Goal: Task Accomplishment & Management: Use online tool/utility

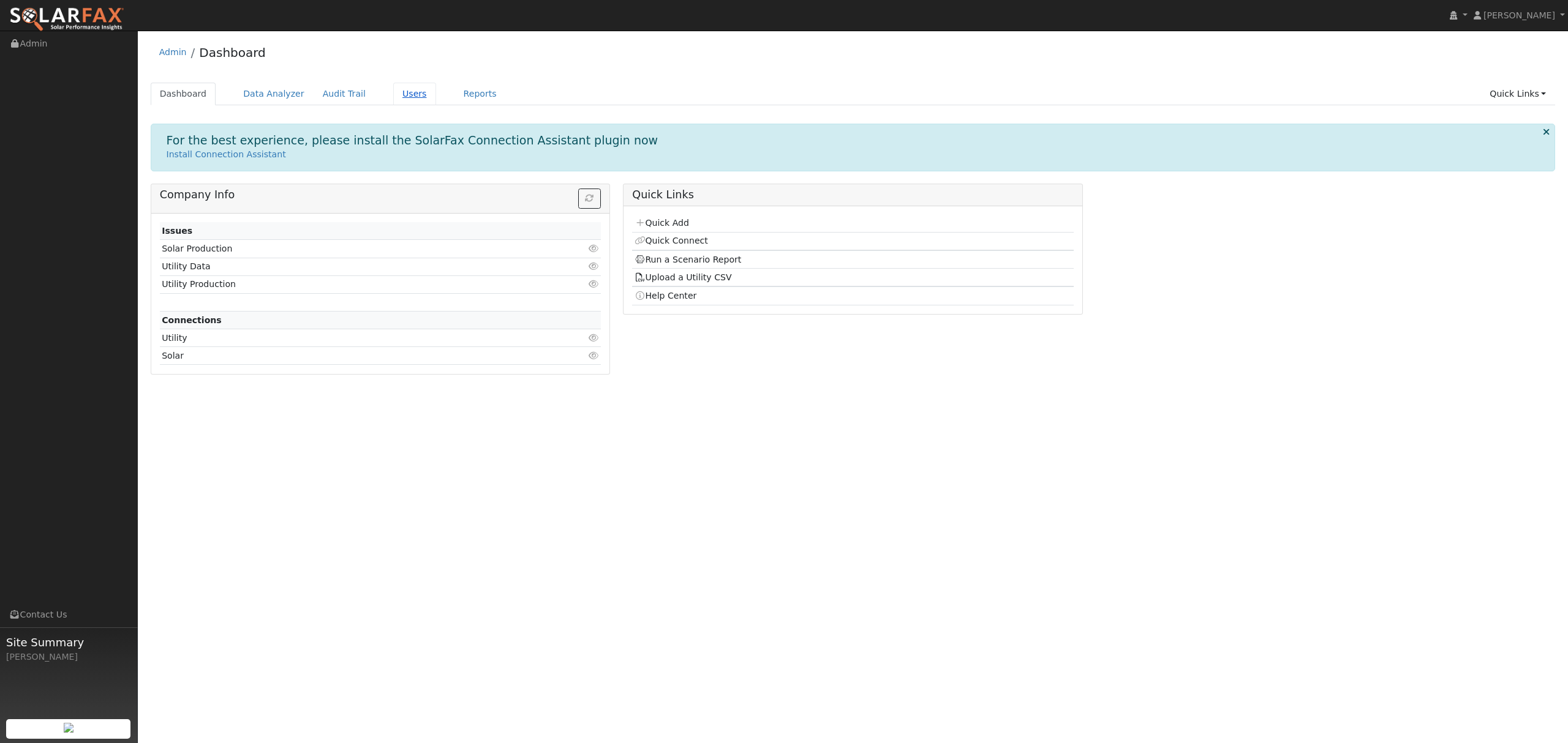
click at [401, 93] on link "Users" at bounding box center [415, 94] width 43 height 22
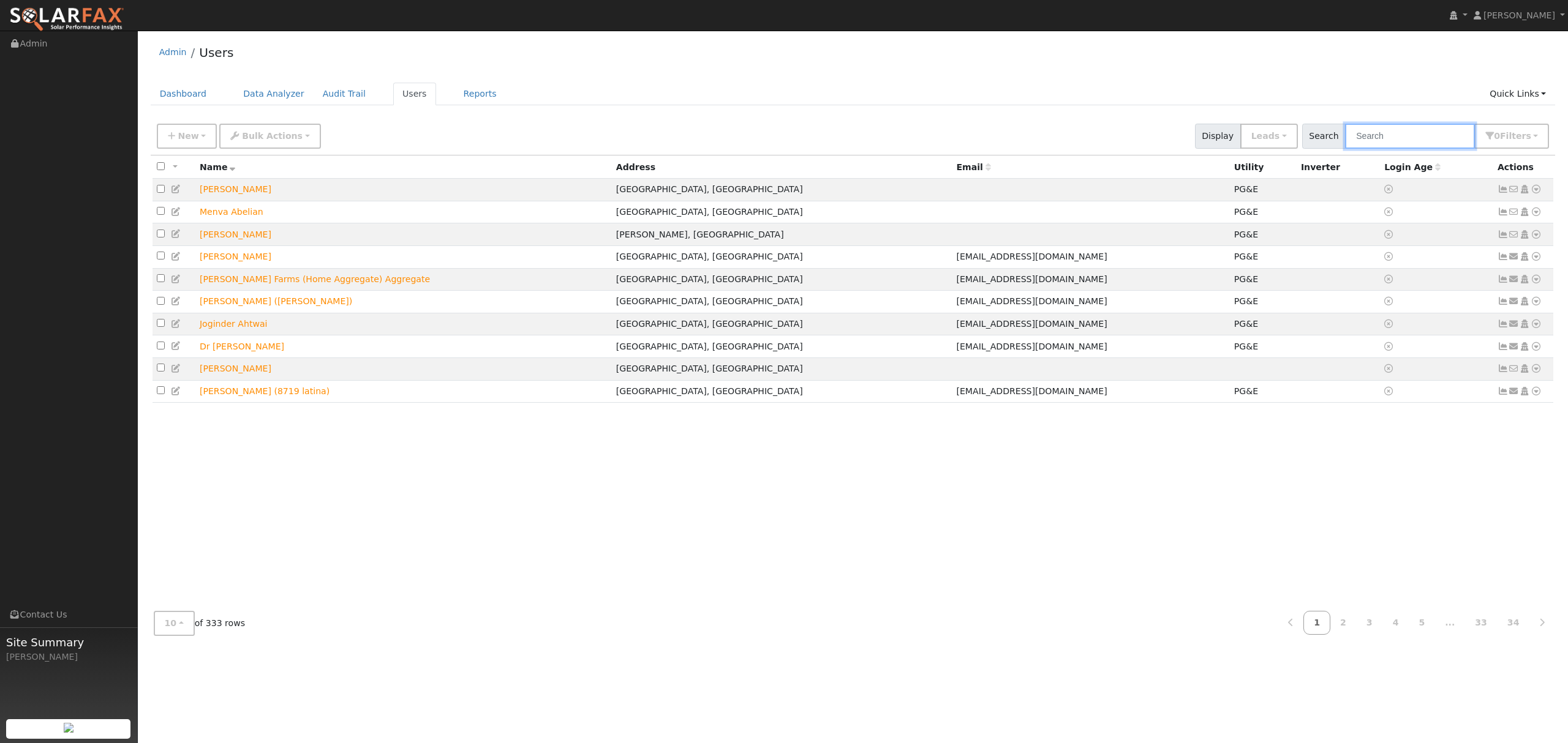
click at [1402, 133] on input "text" at bounding box center [1410, 137] width 130 height 25
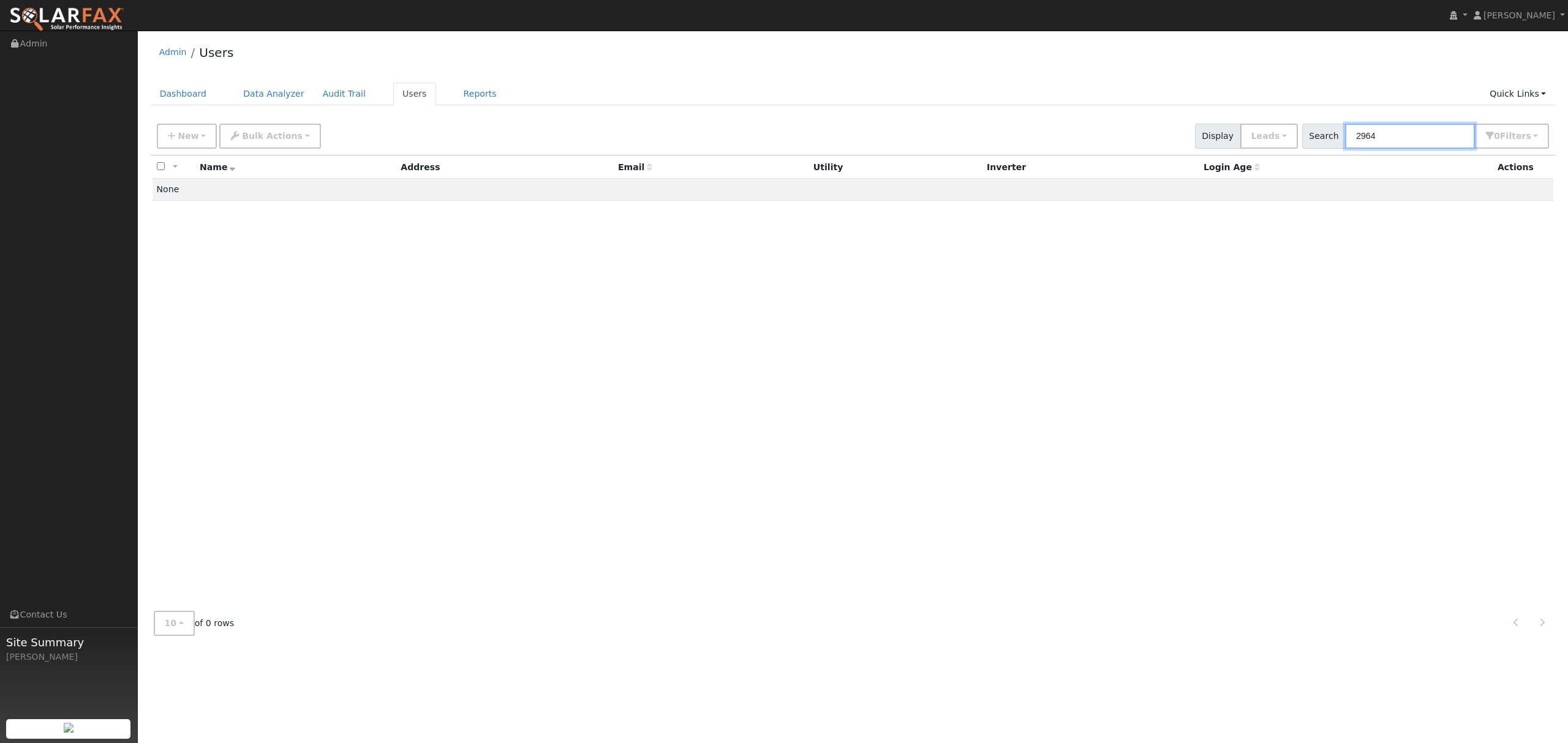
type input "2964"
drag, startPoint x: 1417, startPoint y: 130, endPoint x: 1368, endPoint y: 137, distance: 49.5
click at [1368, 137] on input "2964" at bounding box center [1410, 137] width 130 height 25
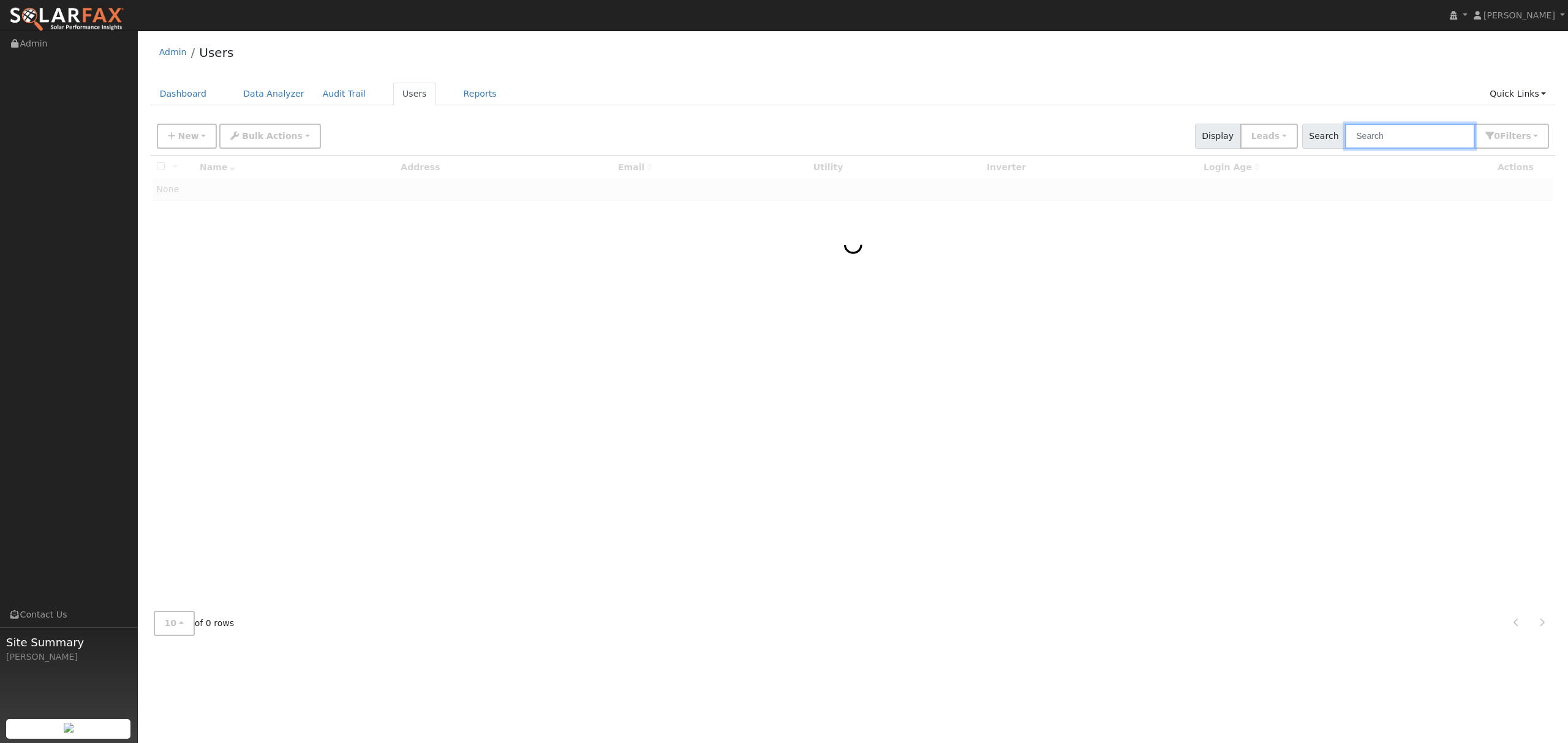
paste input "Ashraf Abdelwly"
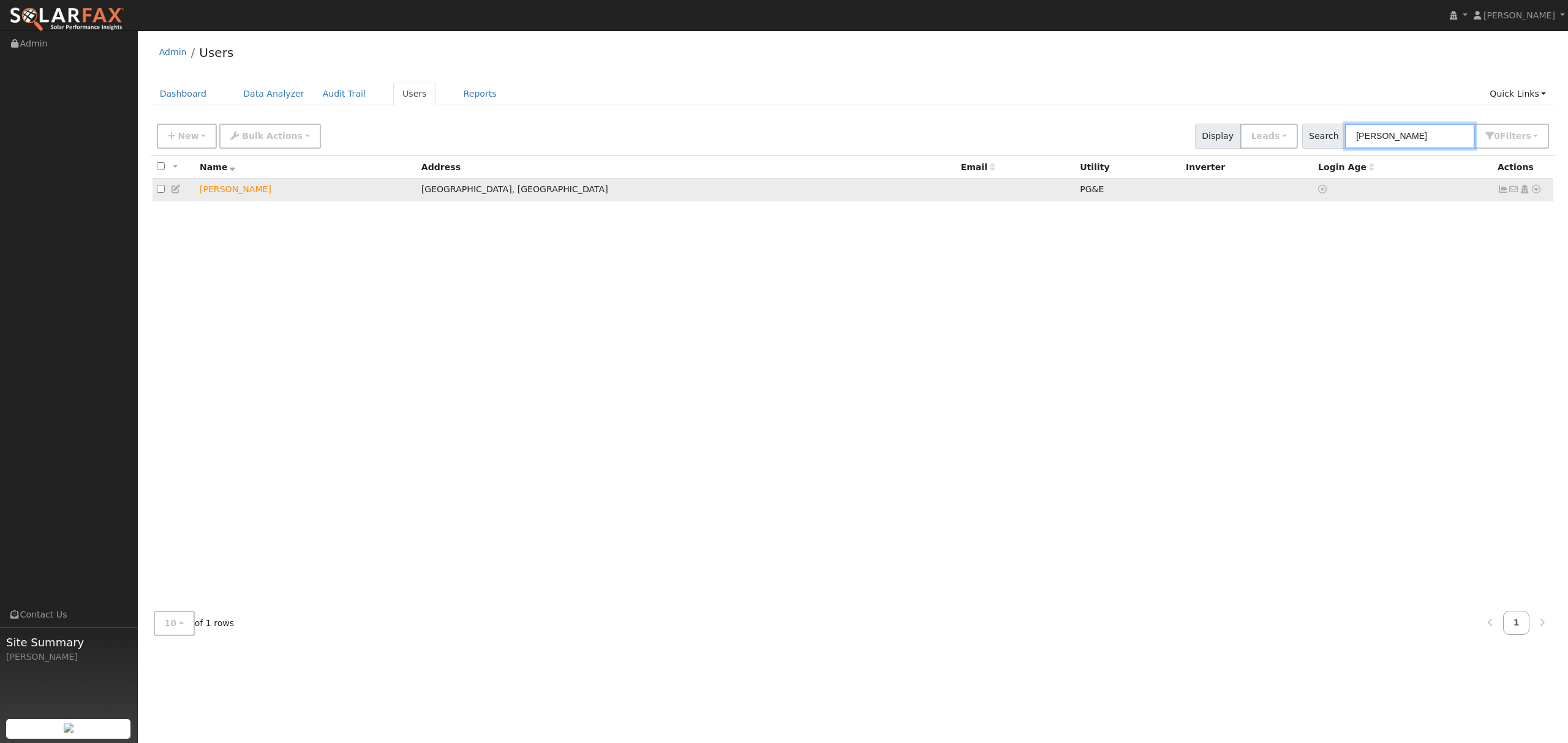
type input "Ashraf Abdelwly"
click at [1534, 193] on icon at bounding box center [1536, 189] width 11 height 9
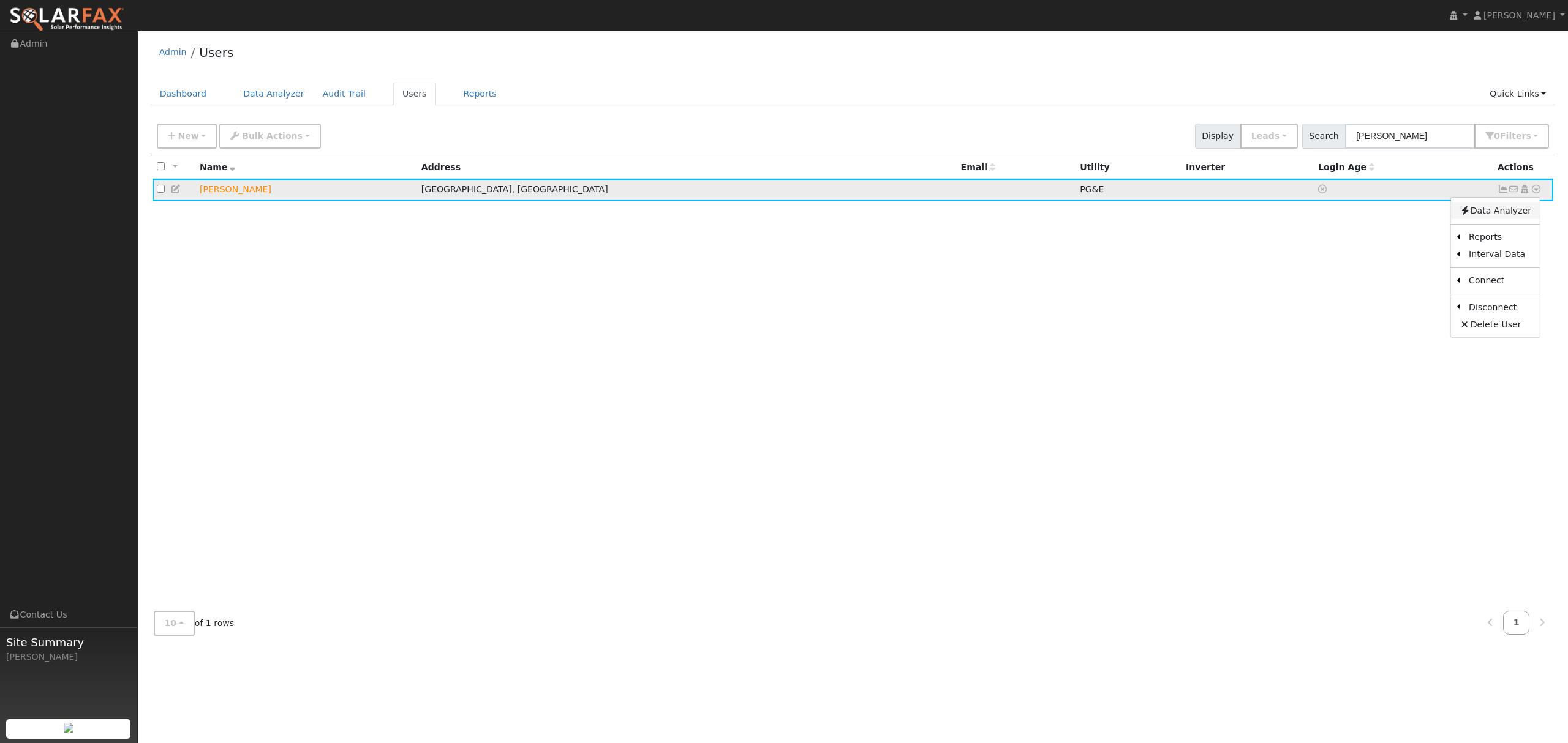
click at [1489, 209] on link "Data Analyzer" at bounding box center [1496, 211] width 89 height 18
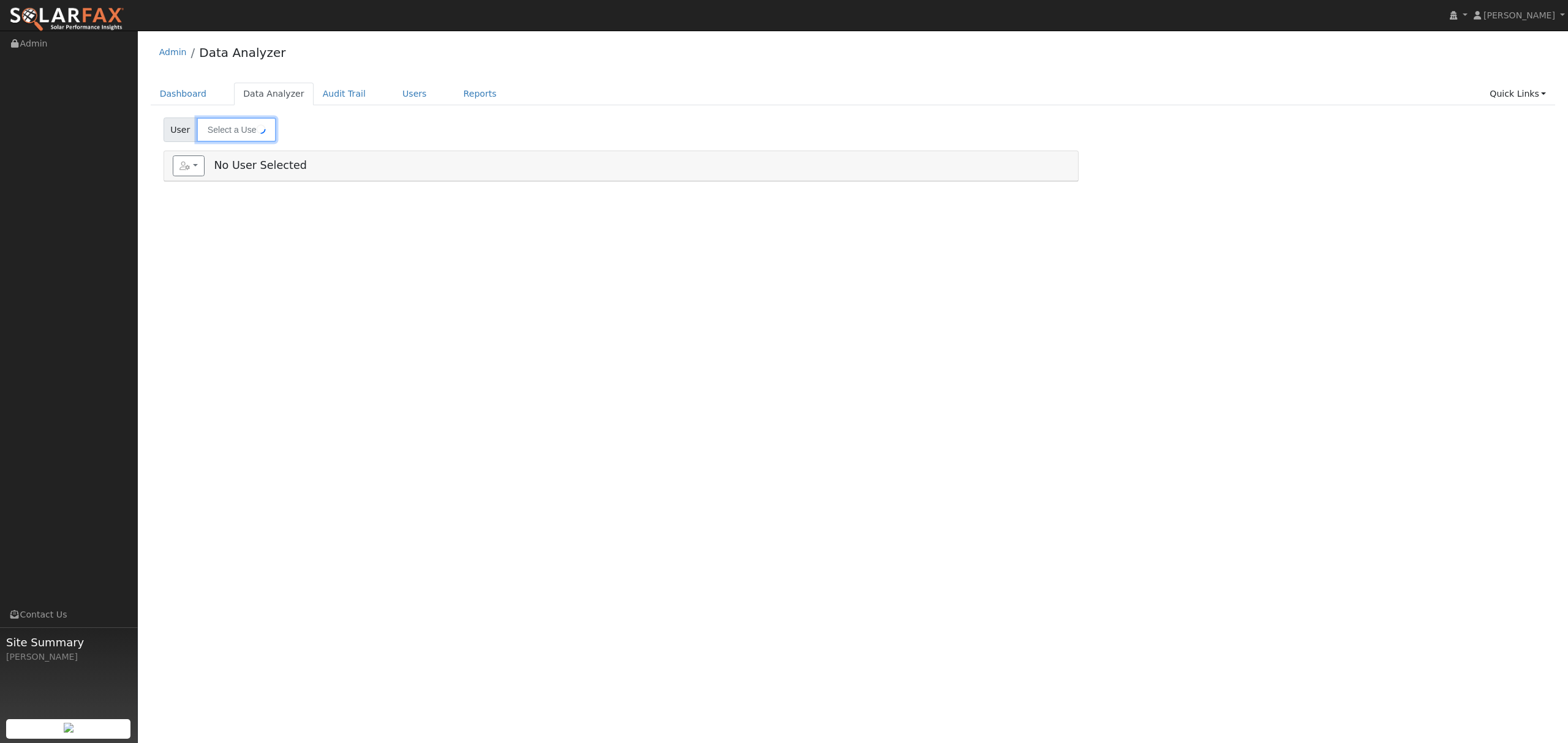
type input "[PERSON_NAME]"
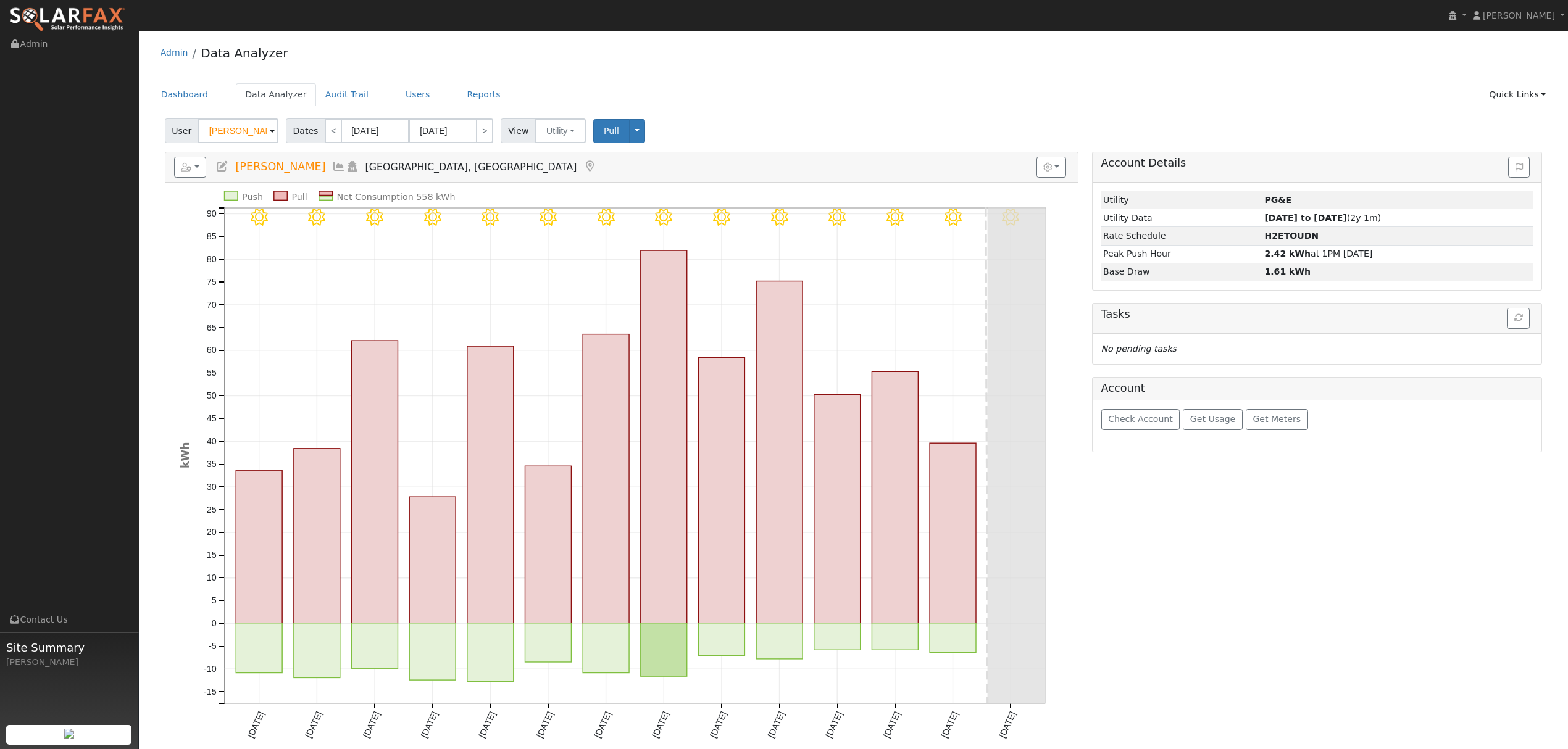
click at [332, 167] on icon at bounding box center [339, 166] width 14 height 11
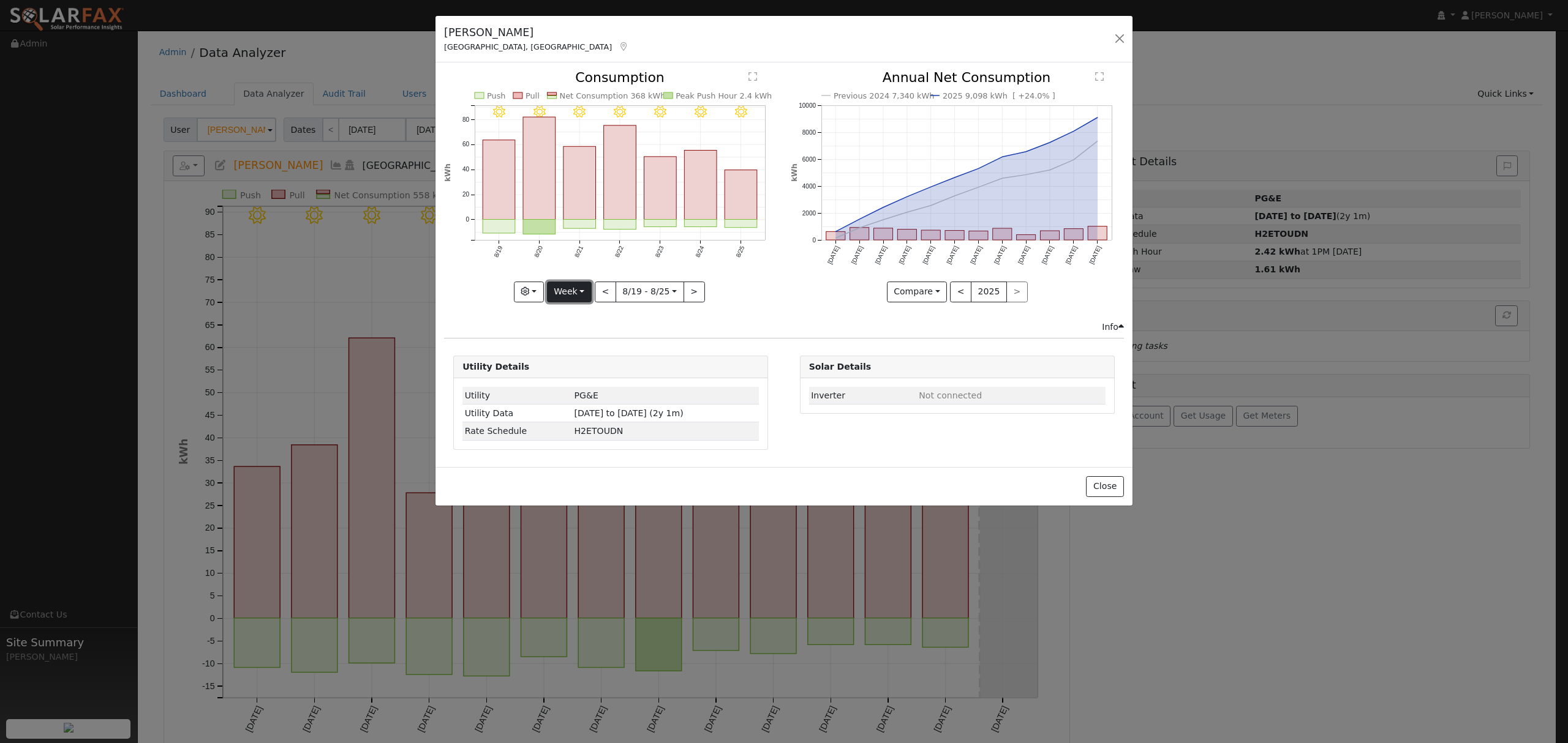
click at [578, 294] on button "Week" at bounding box center [569, 291] width 45 height 21
click at [585, 372] on link "Year" at bounding box center [590, 369] width 85 height 18
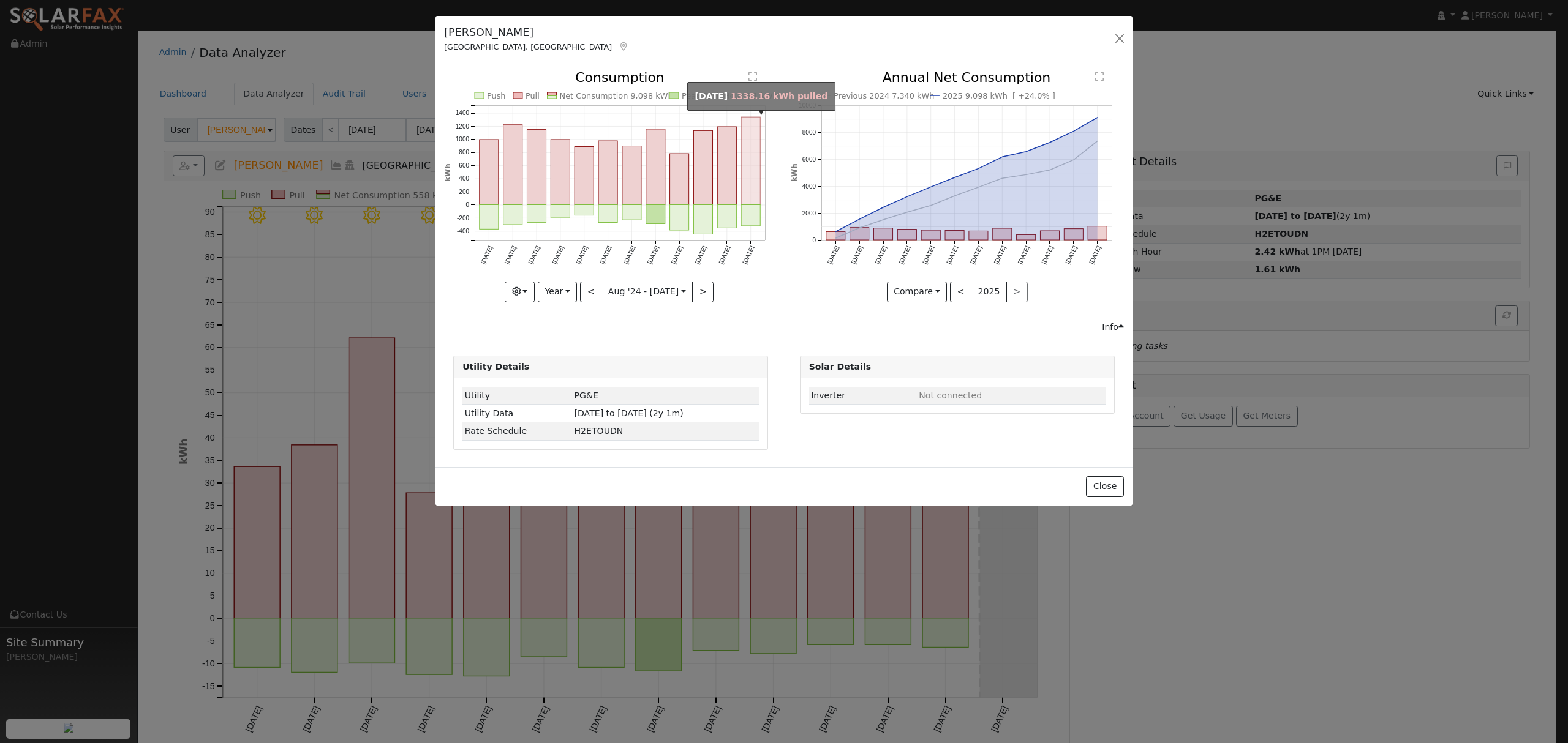
click at [756, 150] on rect "onclick=""" at bounding box center [750, 161] width 19 height 88
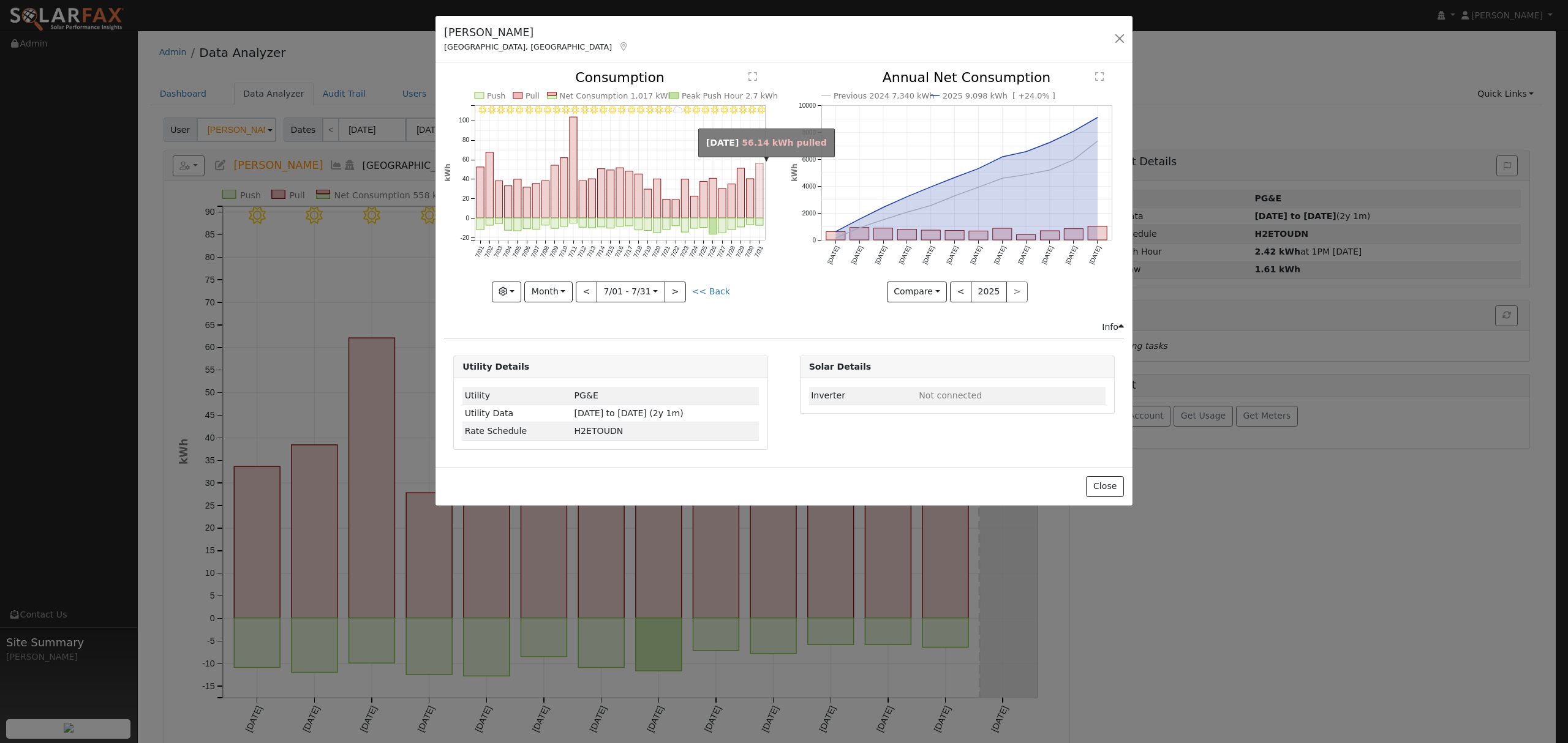
click at [758, 174] on rect "onclick=""" at bounding box center [760, 191] width 8 height 55
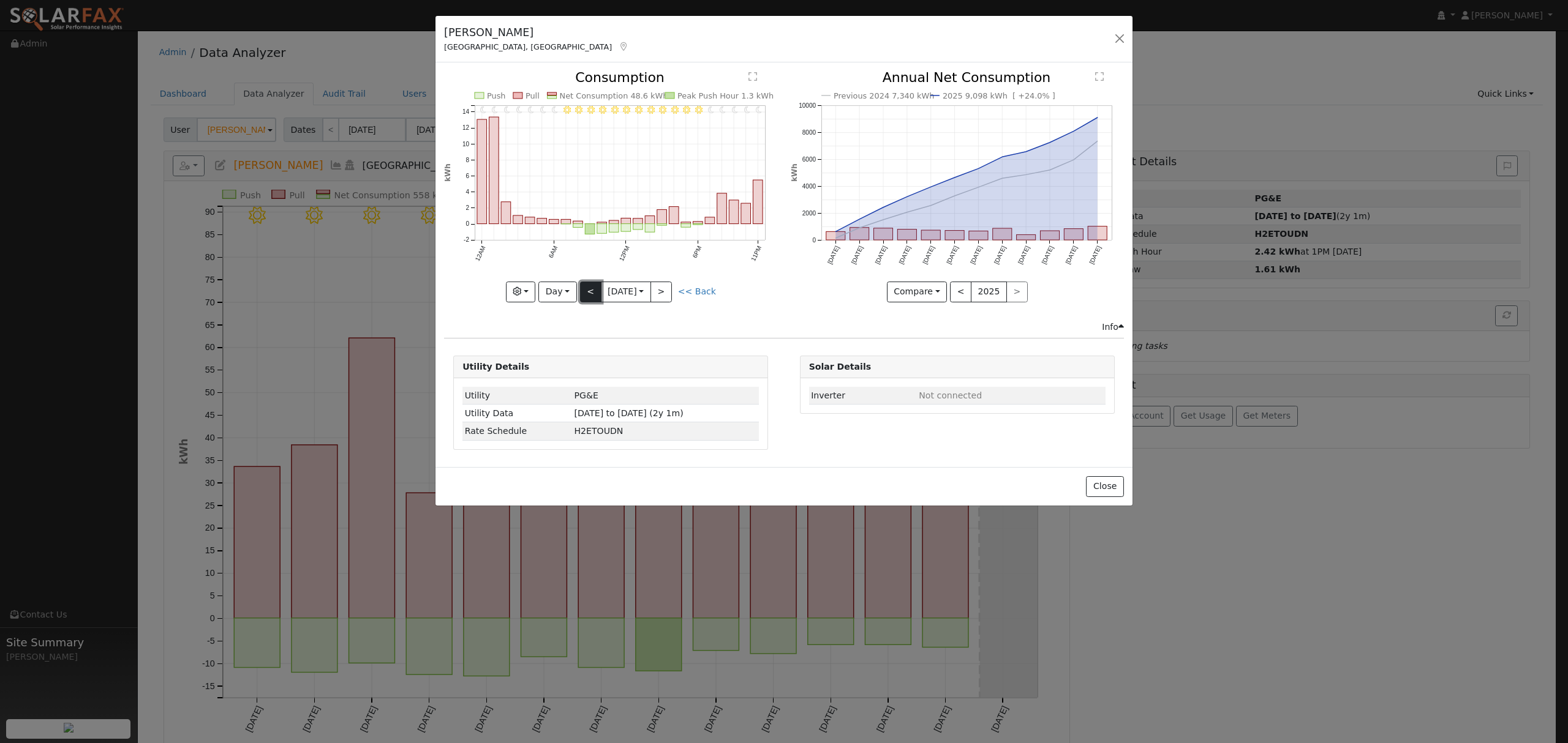
click at [591, 292] on button "<" at bounding box center [591, 291] width 22 height 21
click at [569, 289] on button "Day" at bounding box center [558, 291] width 38 height 21
click at [573, 324] on link "Day" at bounding box center [581, 318] width 85 height 18
click at [688, 299] on button ">" at bounding box center [682, 291] width 22 height 21
click at [687, 296] on button ">" at bounding box center [682, 291] width 22 height 21
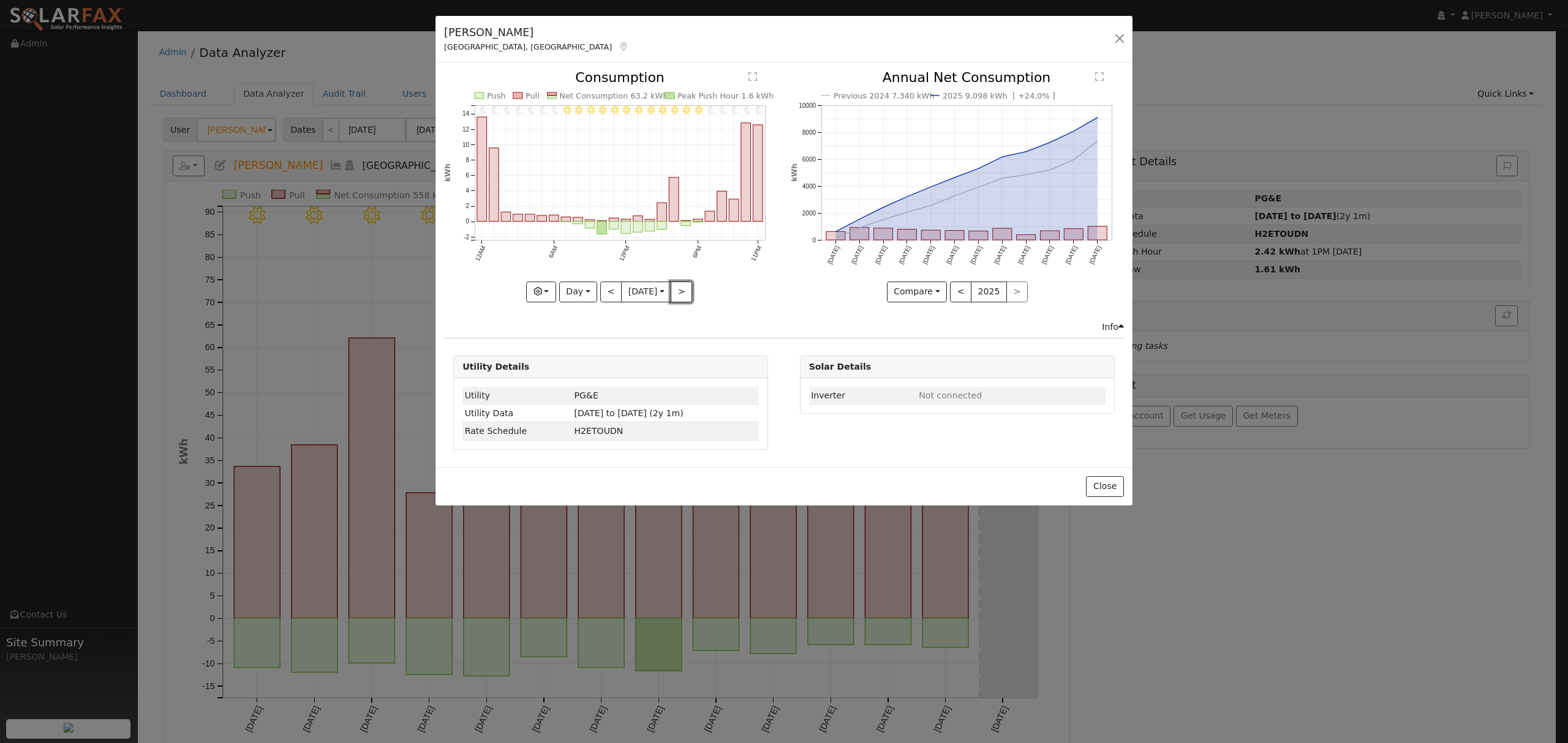
click at [685, 295] on button ">" at bounding box center [682, 291] width 22 height 21
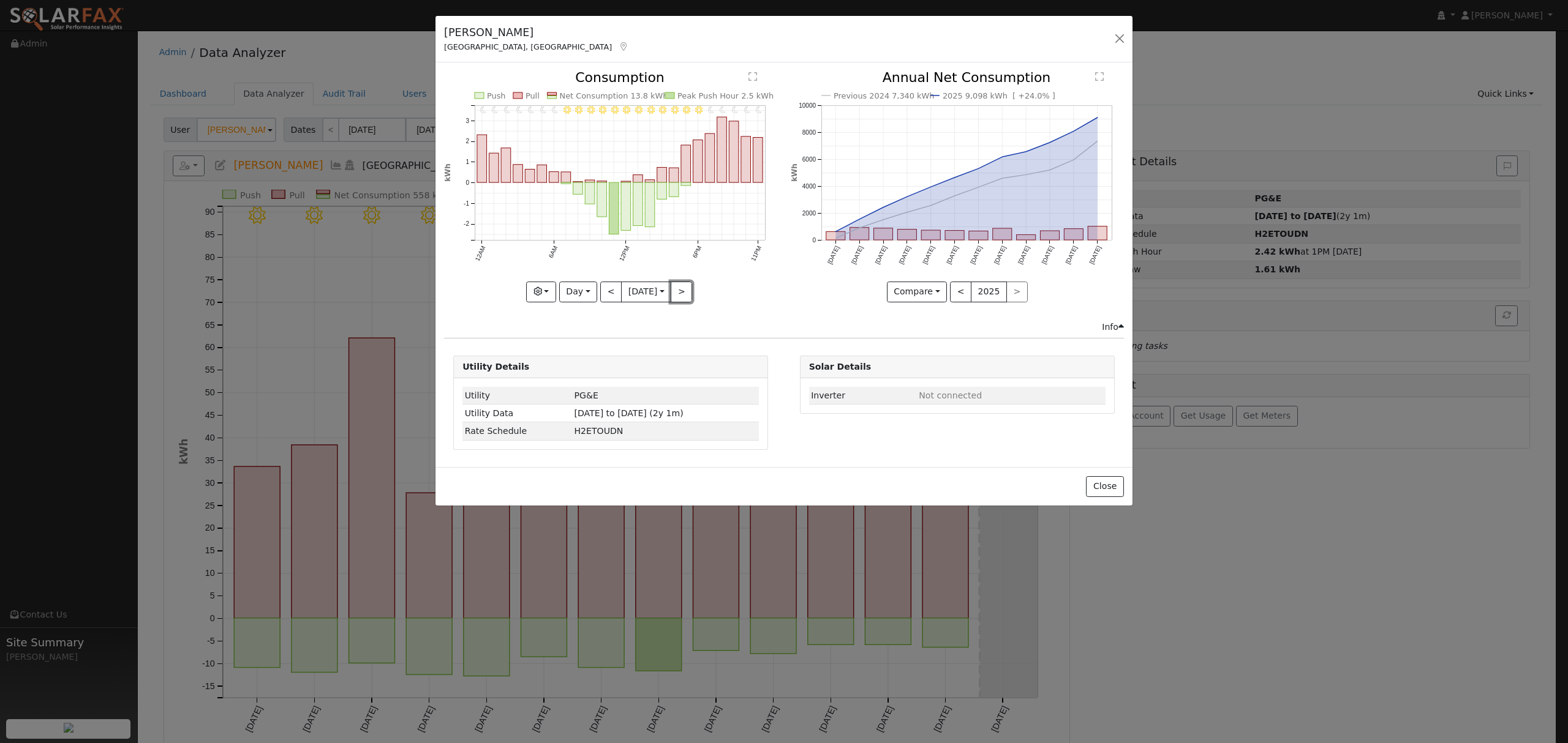
click at [685, 295] on button ">" at bounding box center [682, 291] width 22 height 21
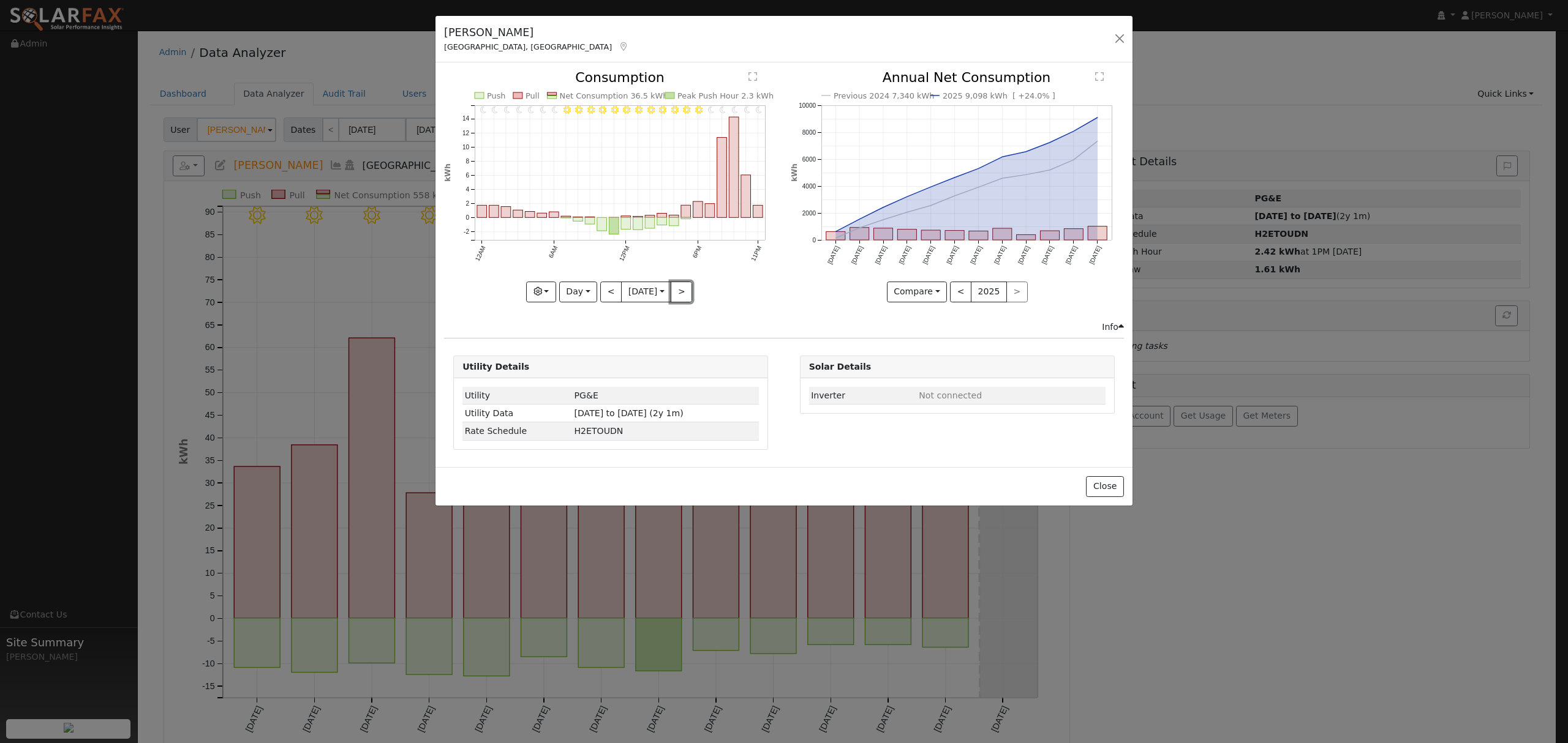
click at [685, 295] on button ">" at bounding box center [682, 291] width 22 height 21
click at [685, 292] on div at bounding box center [610, 187] width 334 height 231
click at [685, 292] on button ">" at bounding box center [682, 291] width 22 height 21
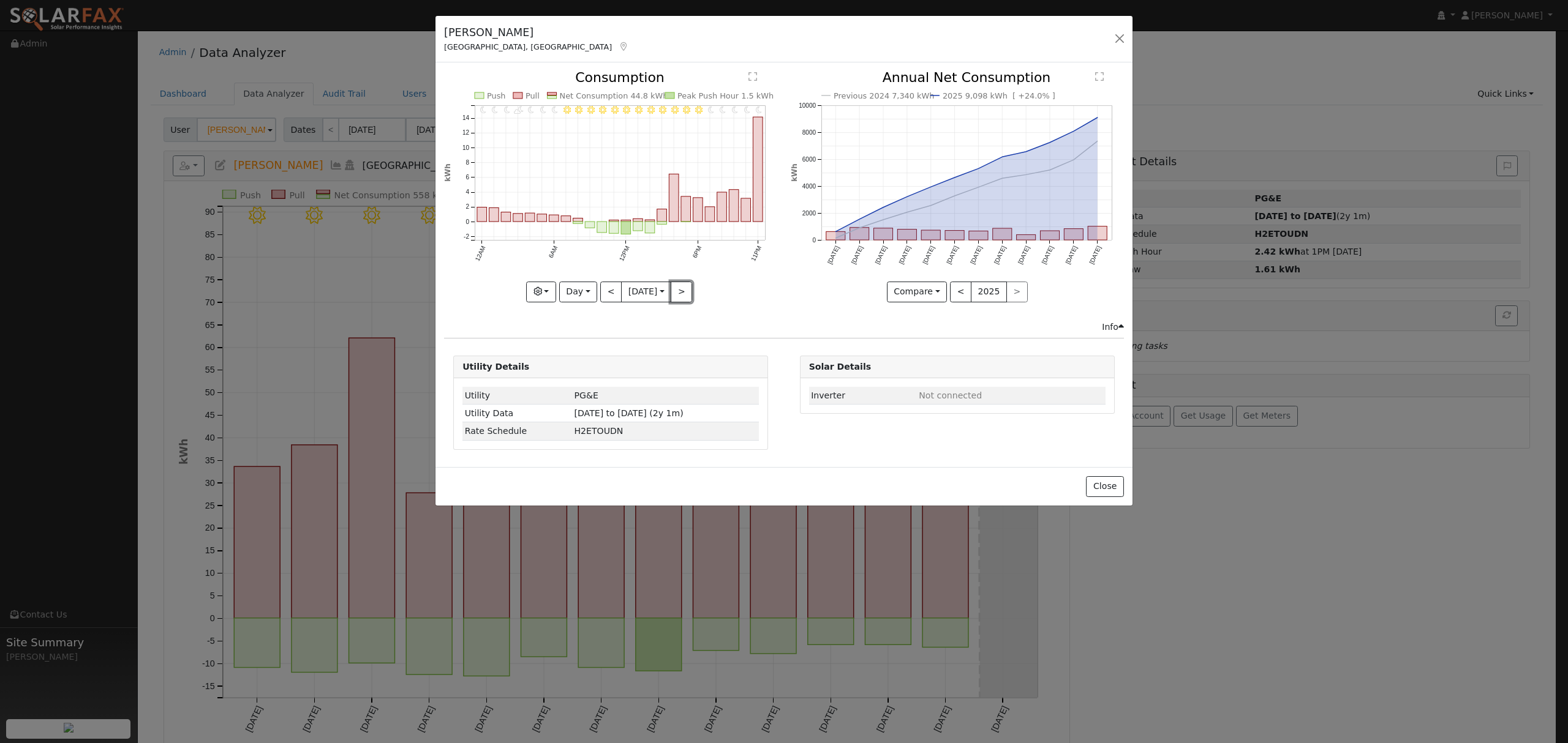
click at [685, 292] on button ">" at bounding box center [682, 291] width 22 height 21
click at [683, 294] on button ">" at bounding box center [682, 291] width 22 height 21
click at [683, 294] on div "11PM - Clear 10PM - Clear 9PM - Clear 8PM - Clear 7PM - Clear 6PM - Clear 5PM -…" at bounding box center [610, 187] width 334 height 231
click at [683, 294] on button ">" at bounding box center [682, 291] width 22 height 21
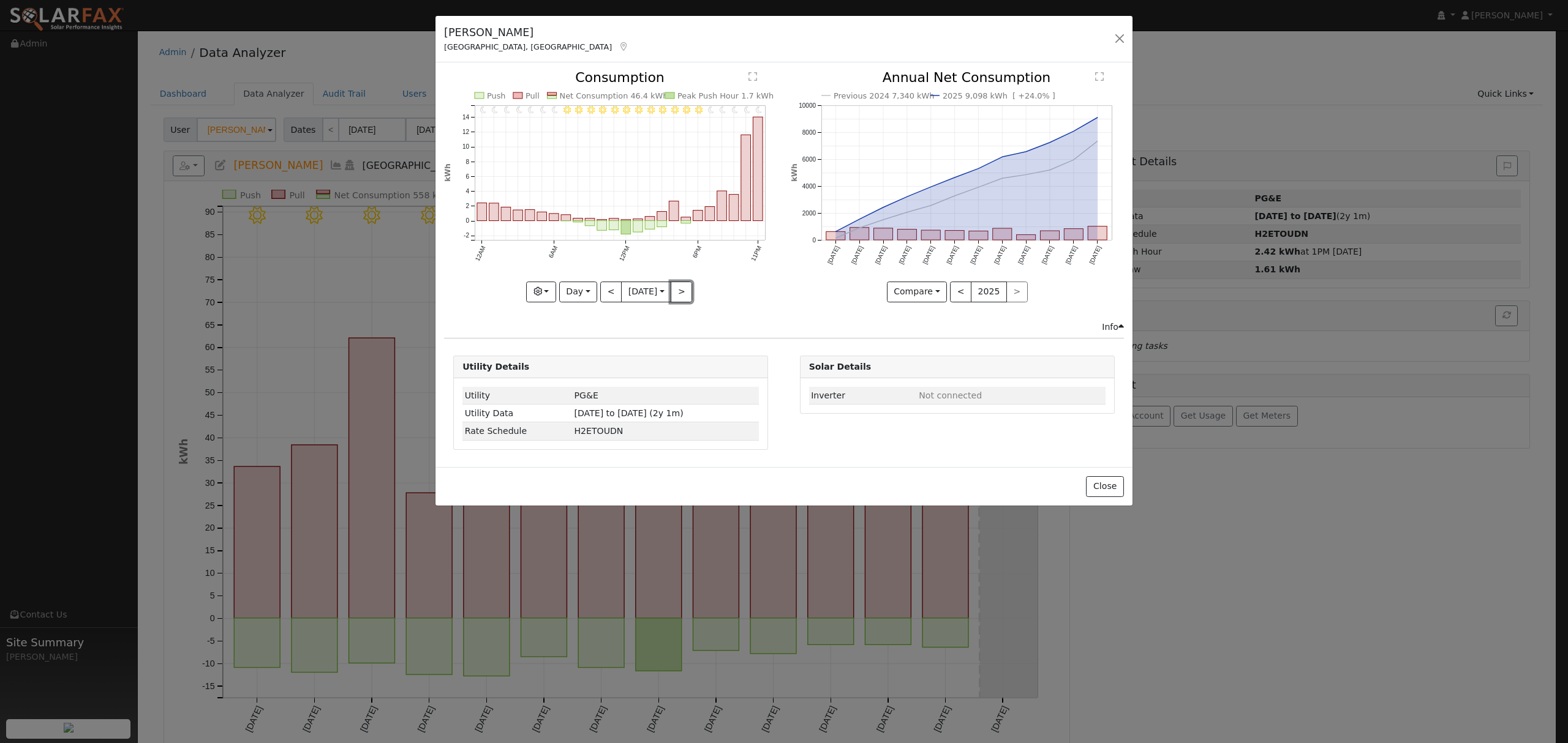
click at [683, 294] on button ">" at bounding box center [682, 291] width 22 height 21
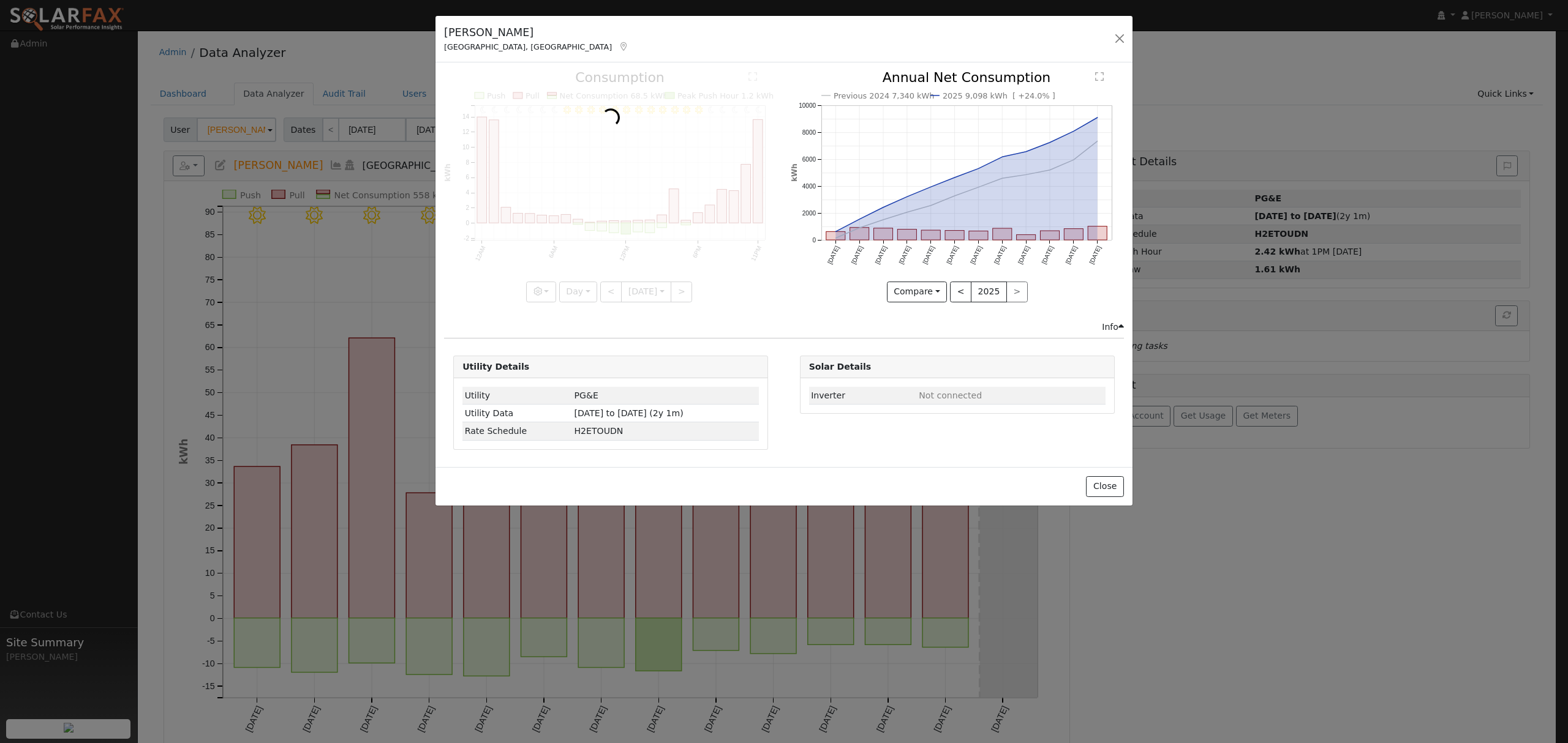
click at [683, 294] on div at bounding box center [610, 187] width 334 height 231
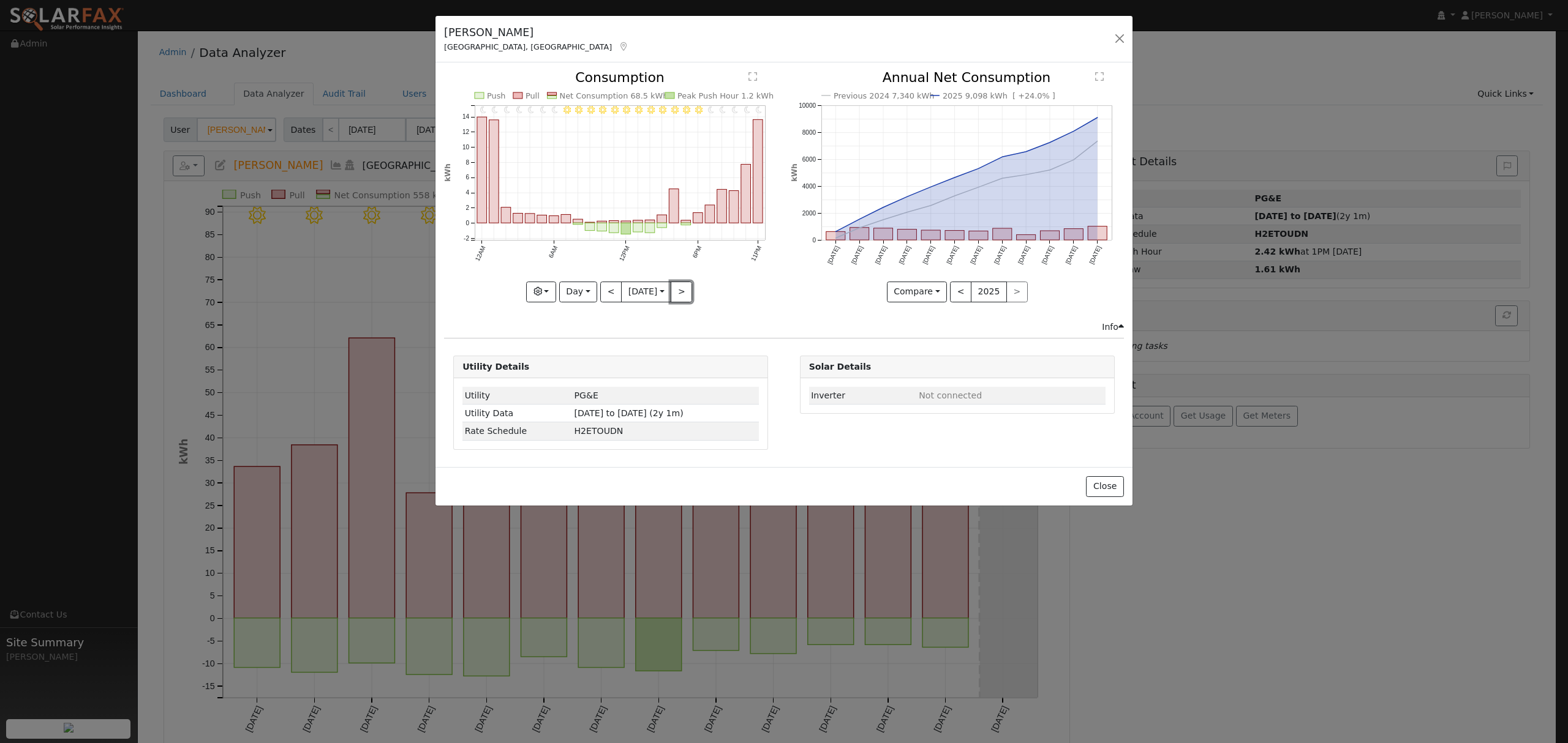
click at [683, 294] on button ">" at bounding box center [682, 291] width 22 height 21
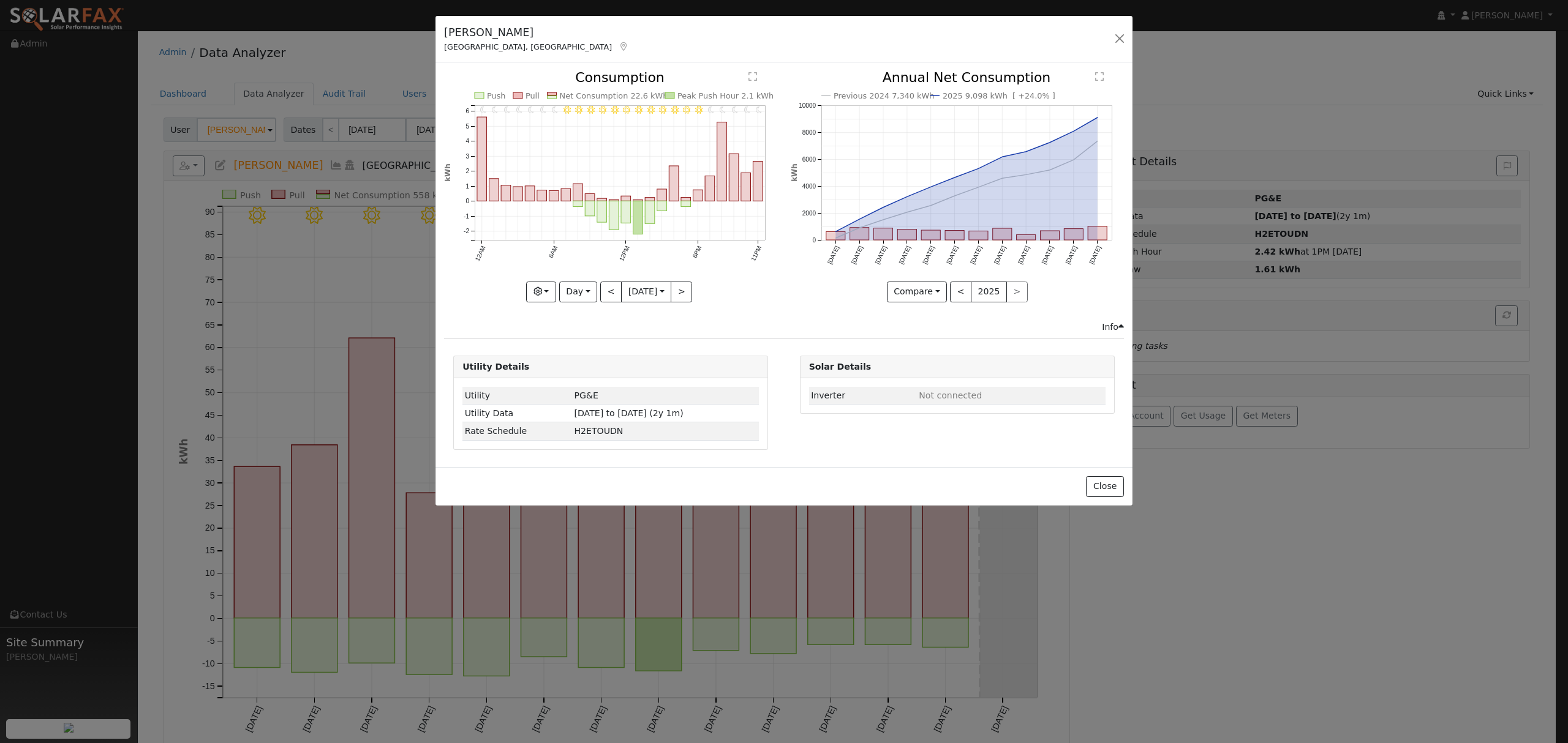
click at [683, 294] on div at bounding box center [610, 187] width 334 height 231
click at [683, 294] on button ">" at bounding box center [682, 291] width 22 height 21
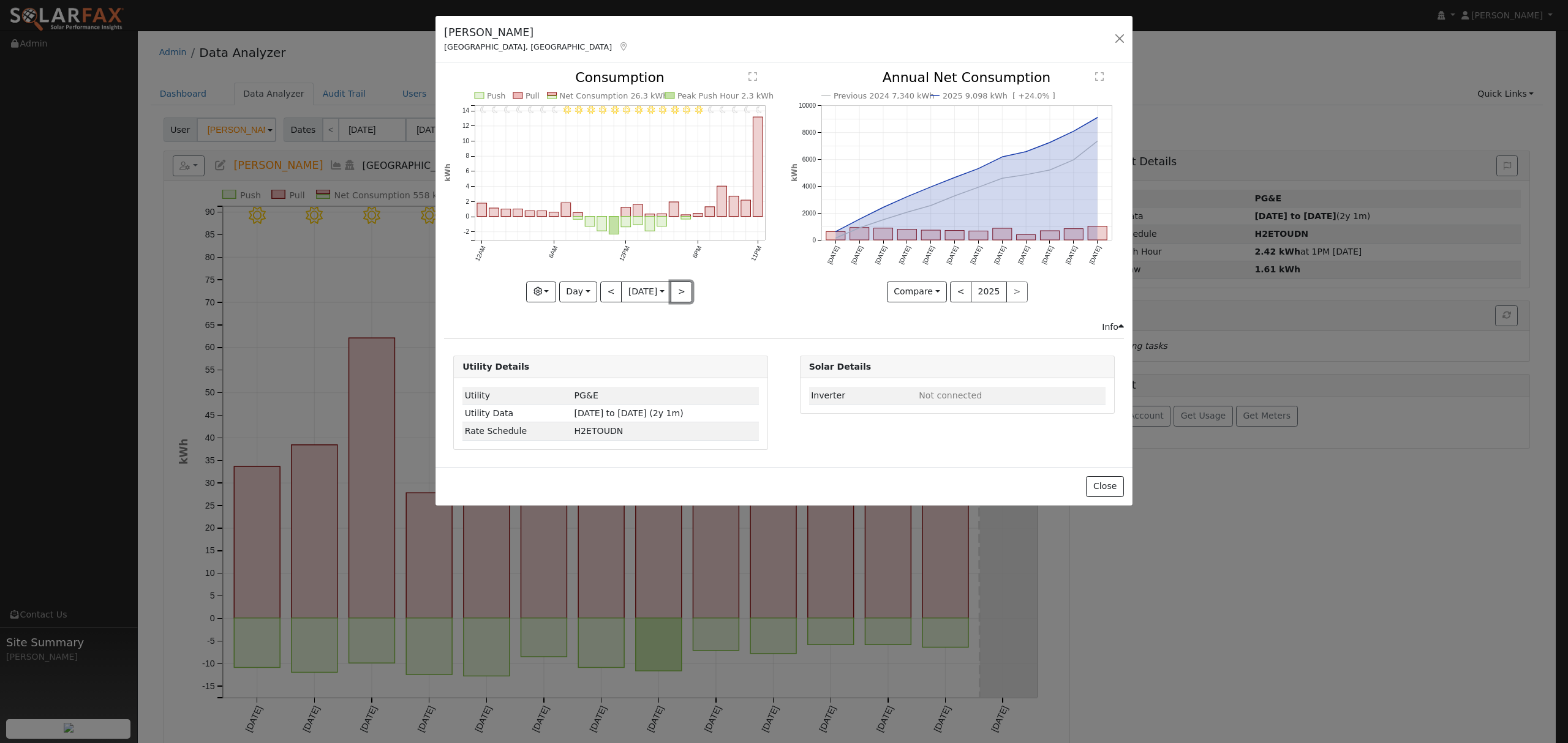
click at [683, 294] on button ">" at bounding box center [682, 291] width 22 height 21
click at [683, 294] on div at bounding box center [610, 187] width 334 height 231
click at [683, 294] on button ">" at bounding box center [682, 291] width 22 height 21
click at [0, 0] on div at bounding box center [0, 0] width 0 height 0
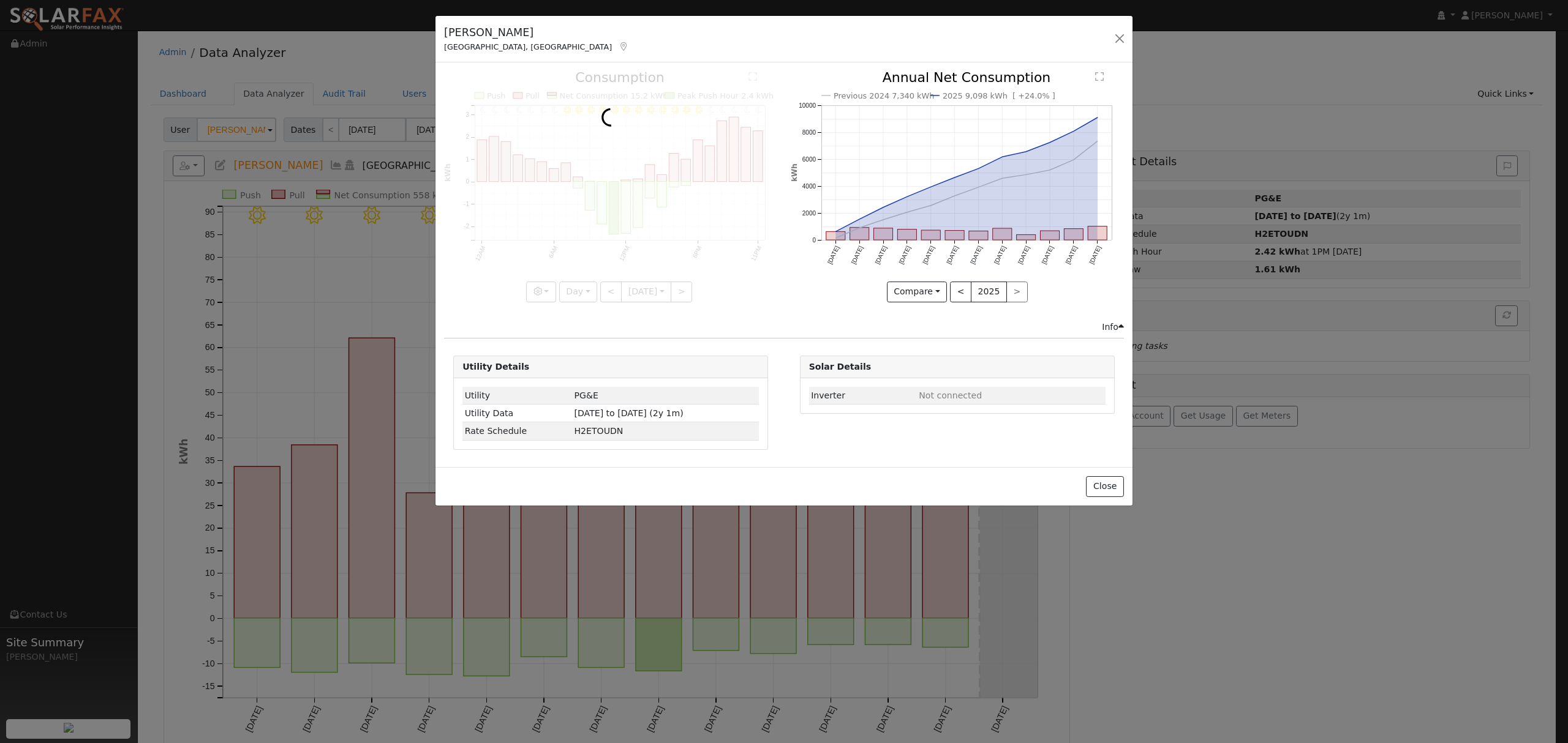
click at [683, 294] on div at bounding box center [610, 187] width 334 height 231
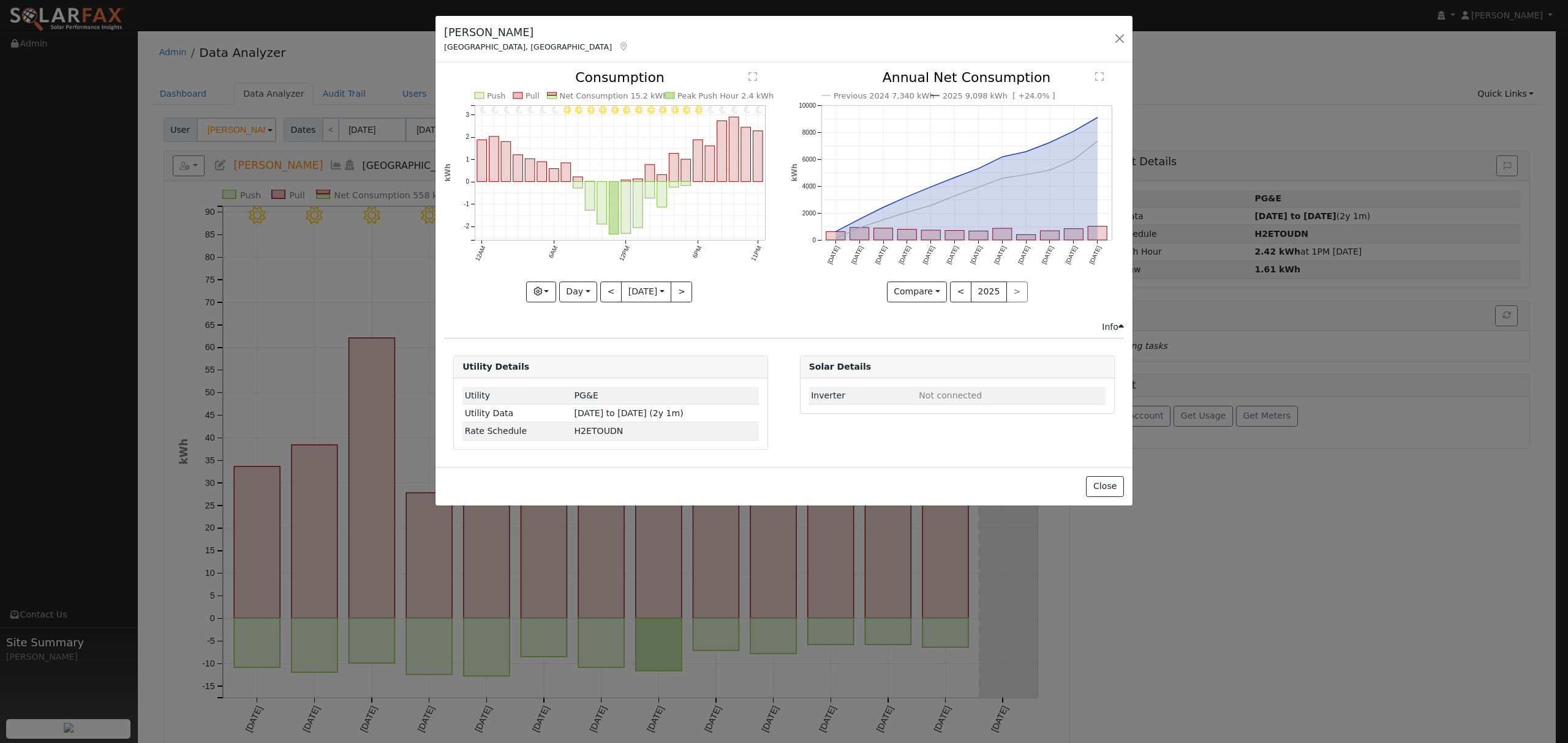
click at [683, 294] on div "11PM - Clear 10PM - Clear 9PM - Clear 8PM - Clear 7PM - Clear 6PM - Clear 5PM -…" at bounding box center [610, 187] width 334 height 231
click at [683, 294] on button ">" at bounding box center [682, 291] width 22 height 21
click at [0, 0] on div at bounding box center [0, 0] width 0 height 0
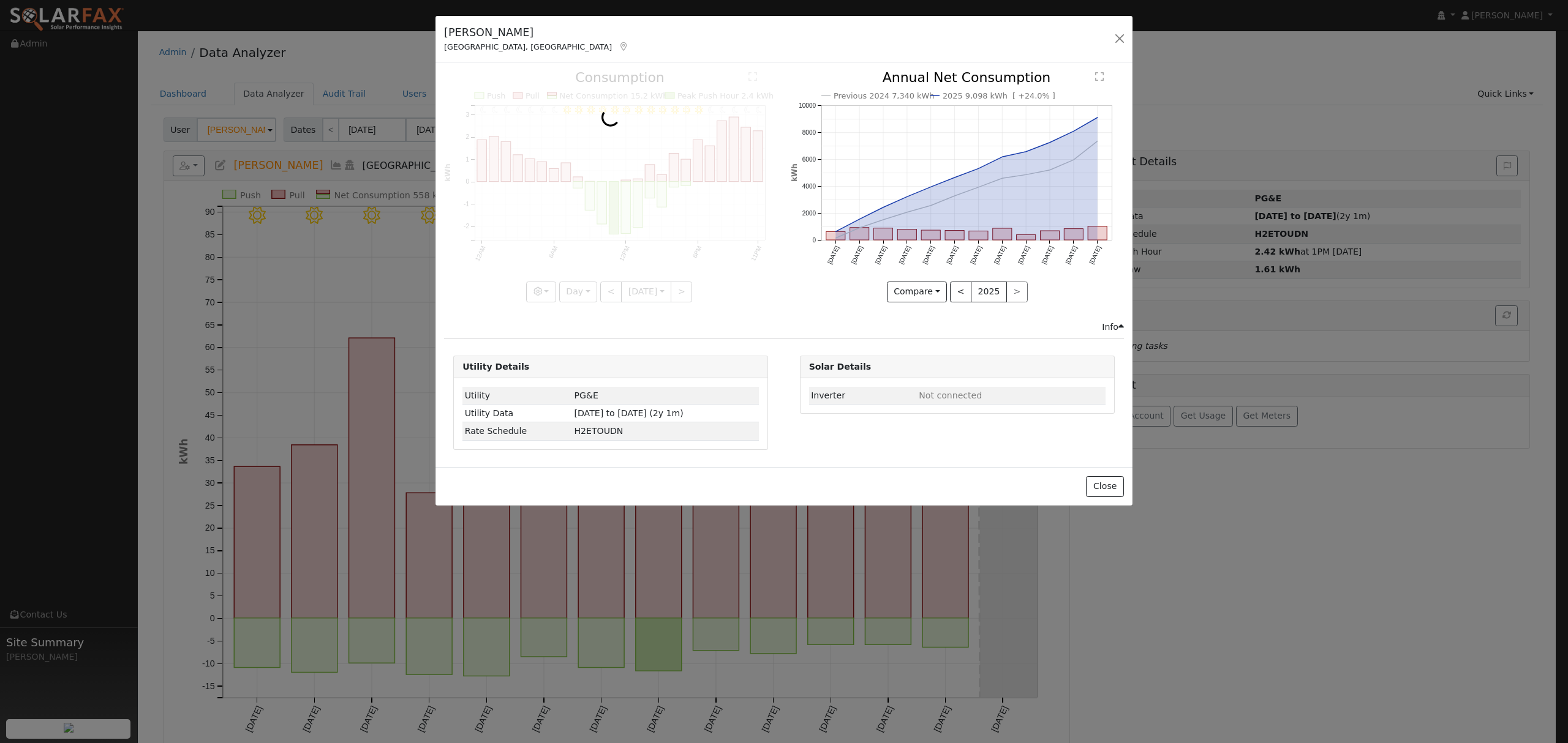
click at [683, 294] on div at bounding box center [610, 187] width 334 height 231
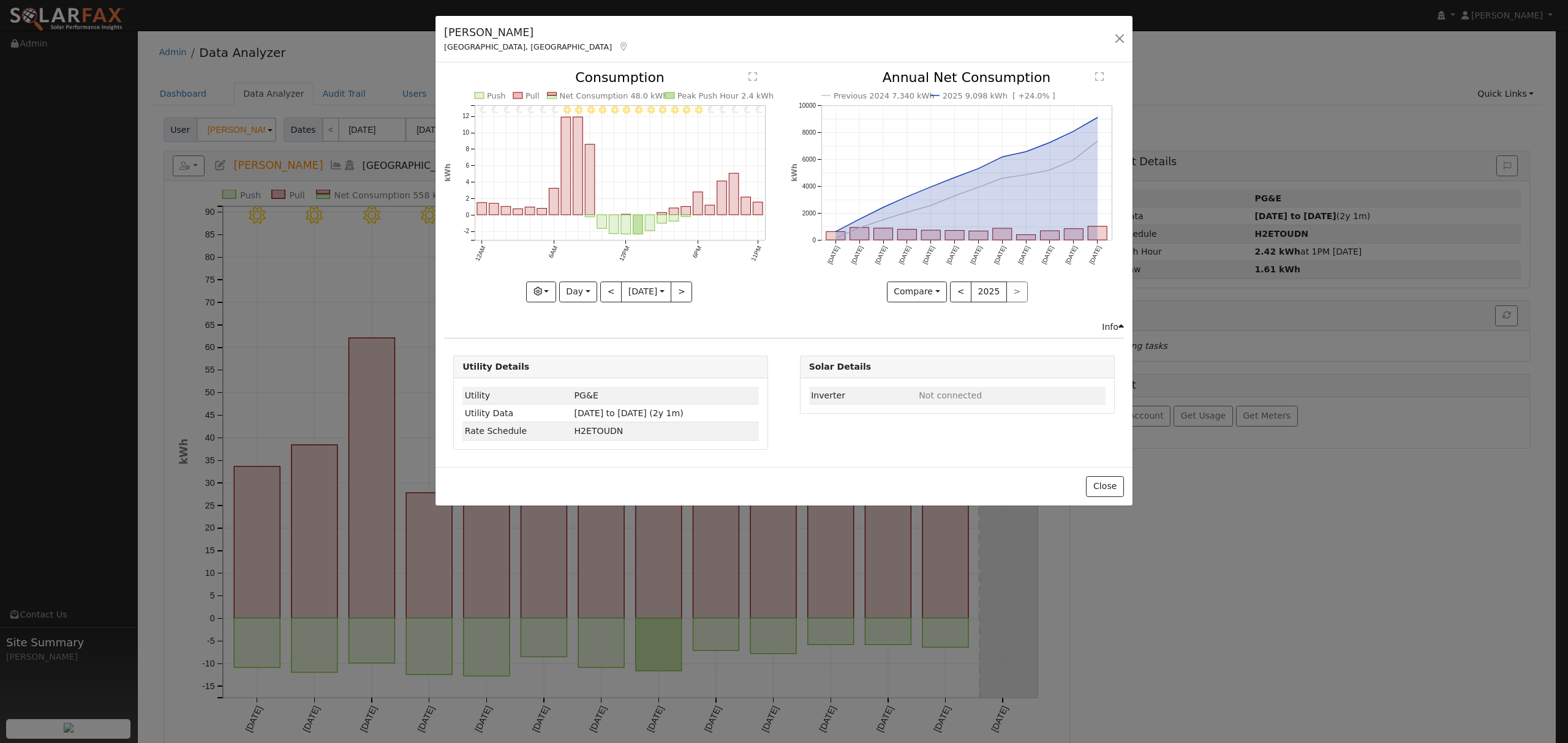
click at [683, 294] on div "11PM - Clear 10PM - Clear 9PM - Clear 8PM - Clear 7PM - Clear 6PM - Clear 5PM -…" at bounding box center [610, 187] width 334 height 231
click at [683, 294] on button ">" at bounding box center [682, 291] width 22 height 21
click at [683, 294] on div at bounding box center [610, 187] width 334 height 231
click at [683, 294] on button ">" at bounding box center [682, 291] width 22 height 21
click at [683, 294] on div "11PM - Clear 10PM - Clear 9PM - Clear 8PM - Clear 7PM - Clear 6PM - Clear 5PM -…" at bounding box center [610, 187] width 334 height 231
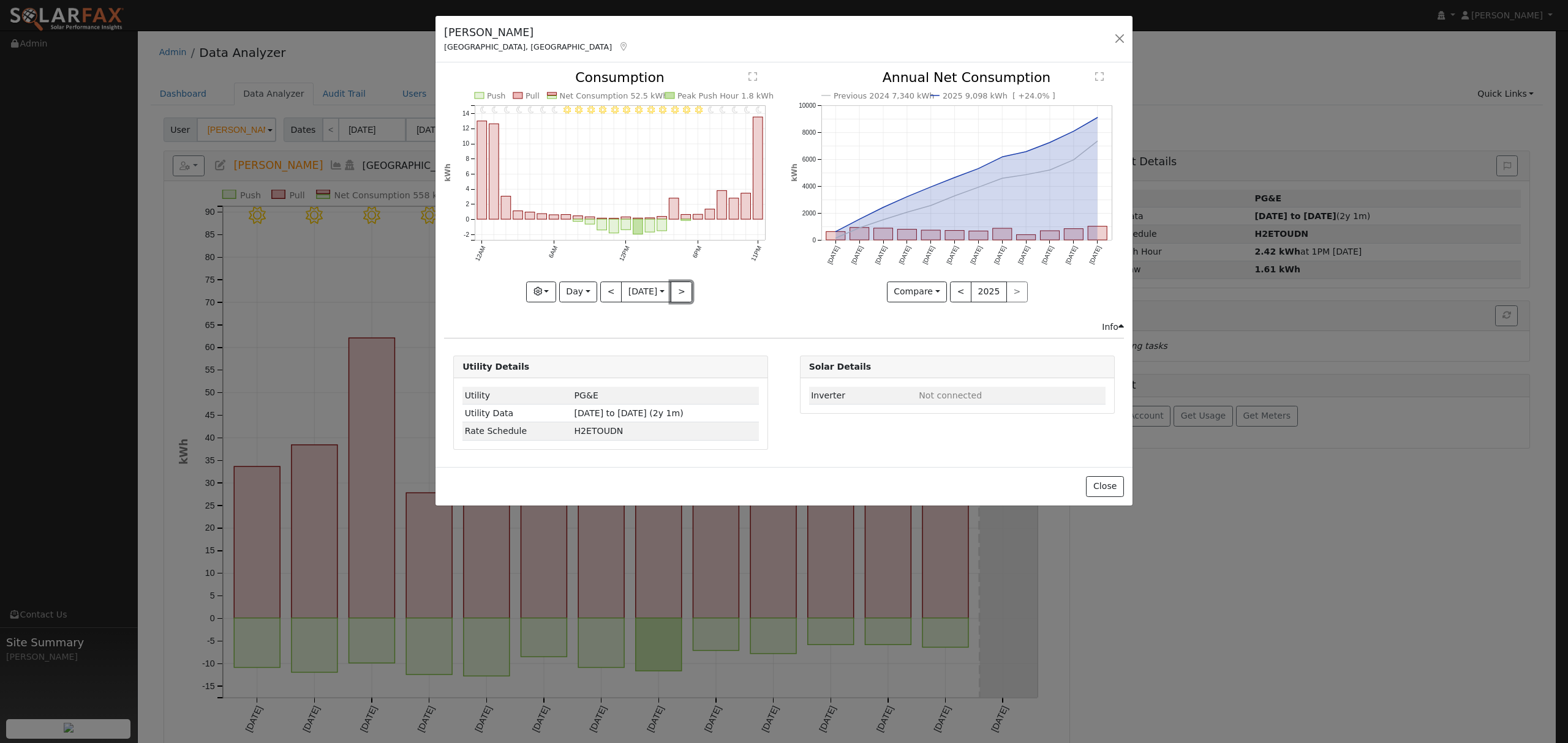
click at [683, 294] on button ">" at bounding box center [682, 291] width 22 height 21
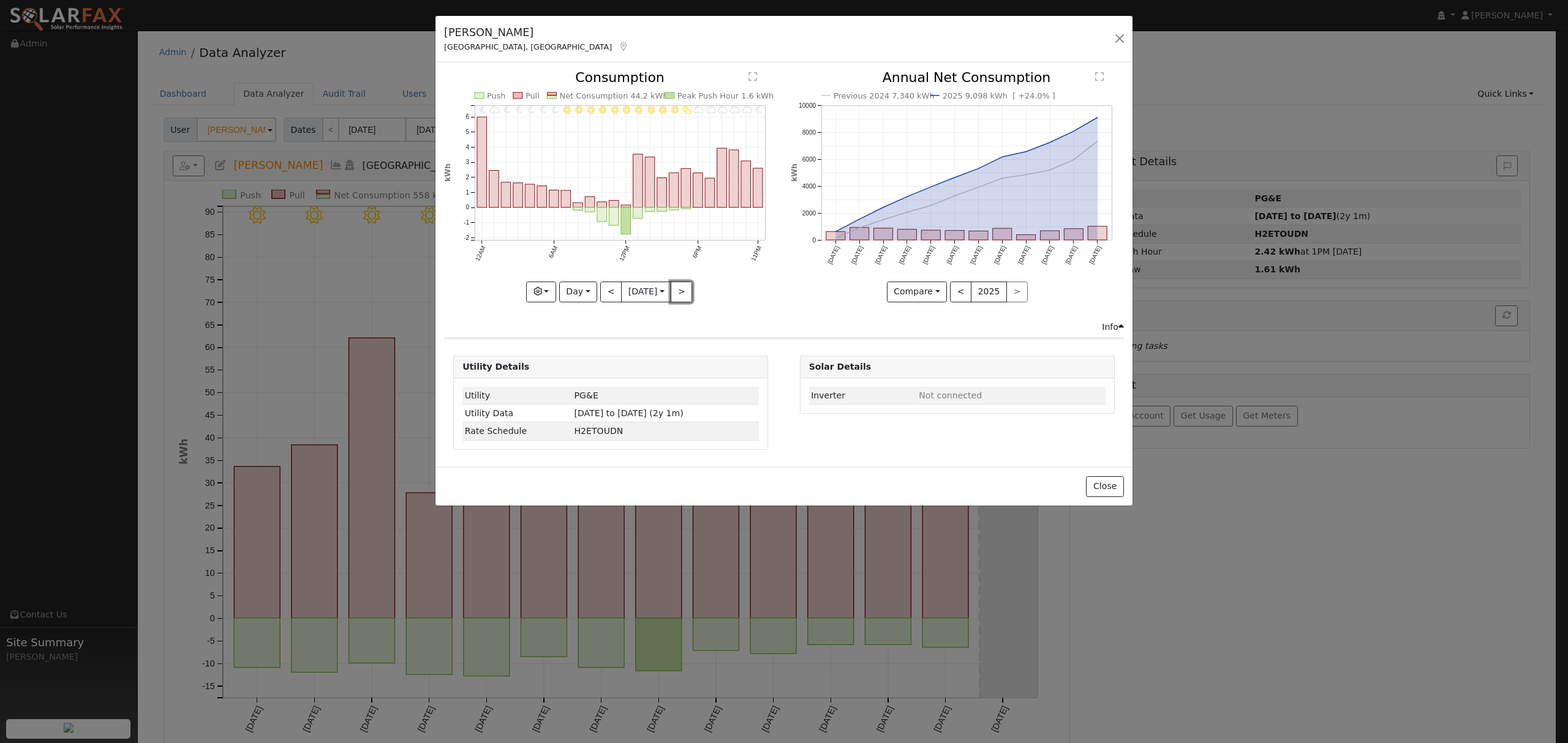
click at [683, 294] on button ">" at bounding box center [682, 291] width 22 height 21
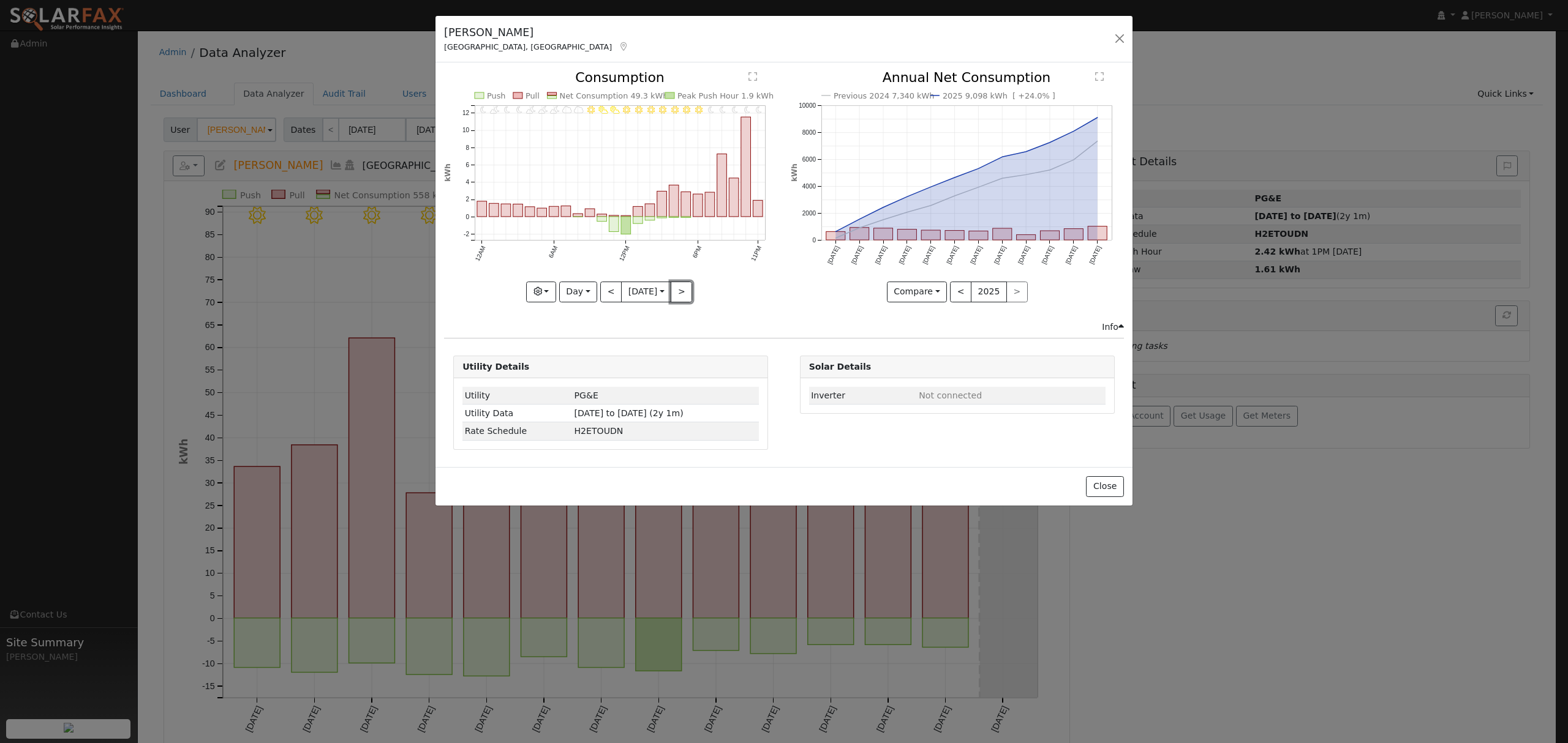
click at [683, 294] on button ">" at bounding box center [682, 291] width 22 height 21
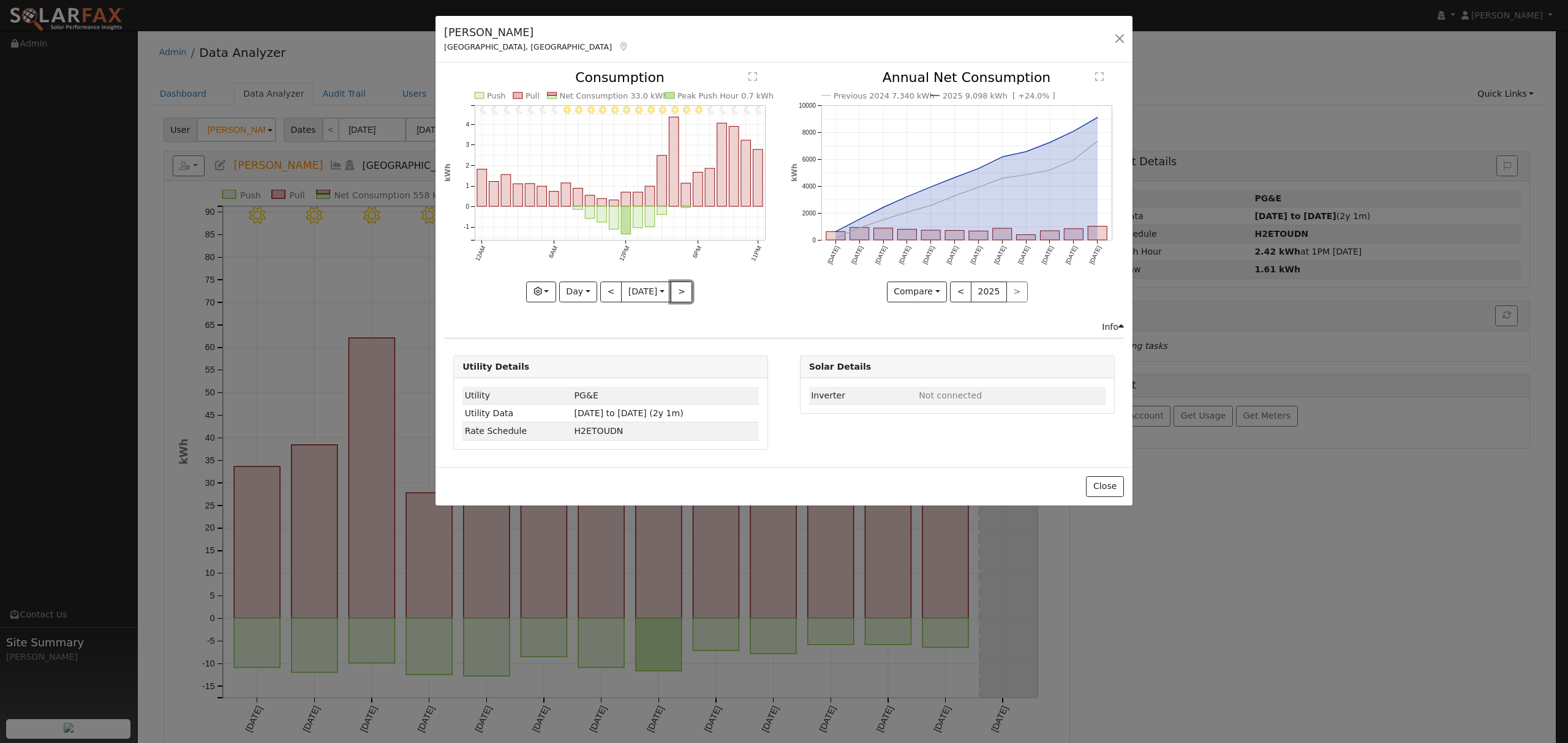
click at [690, 296] on button ">" at bounding box center [682, 291] width 22 height 21
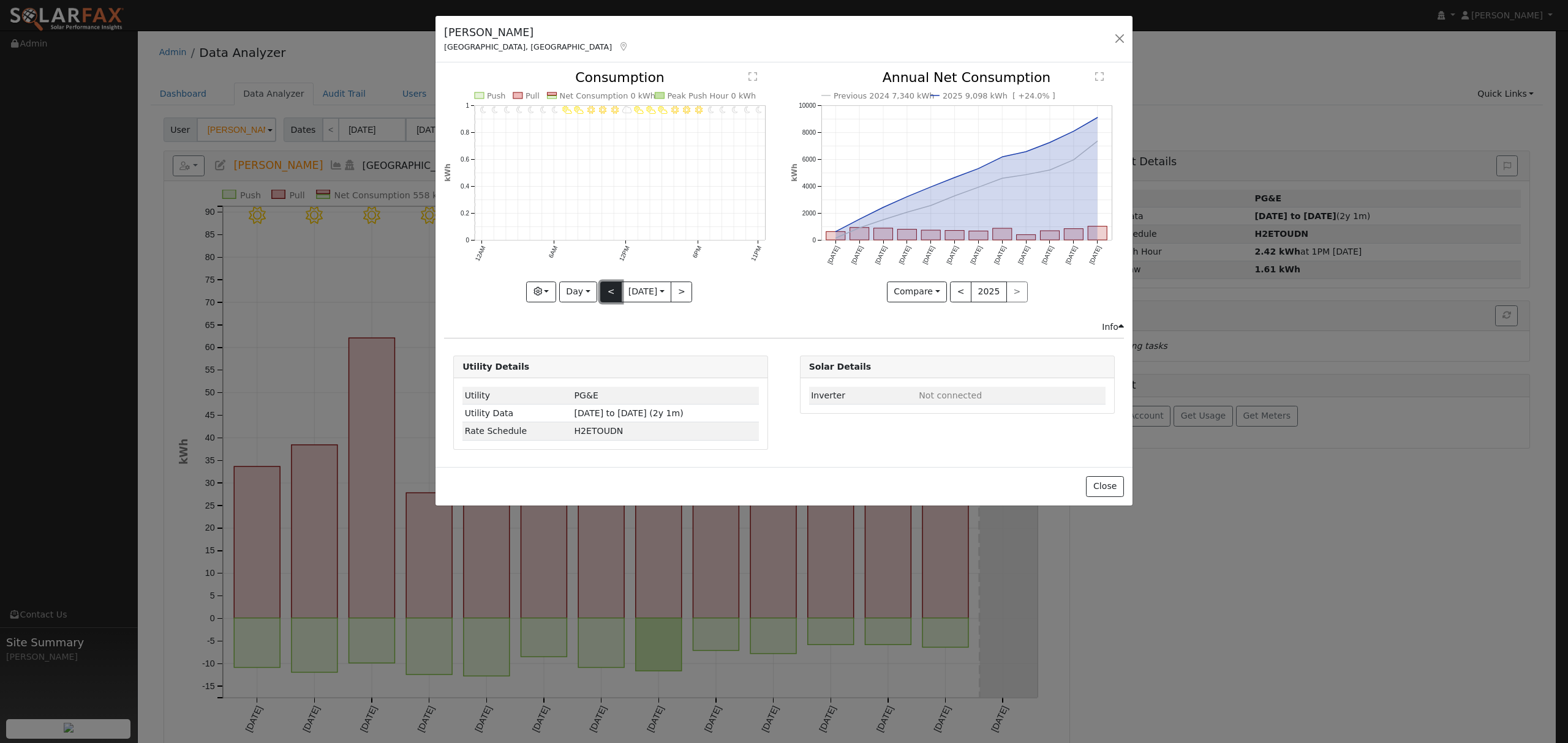
click at [611, 289] on button "<" at bounding box center [611, 291] width 22 height 21
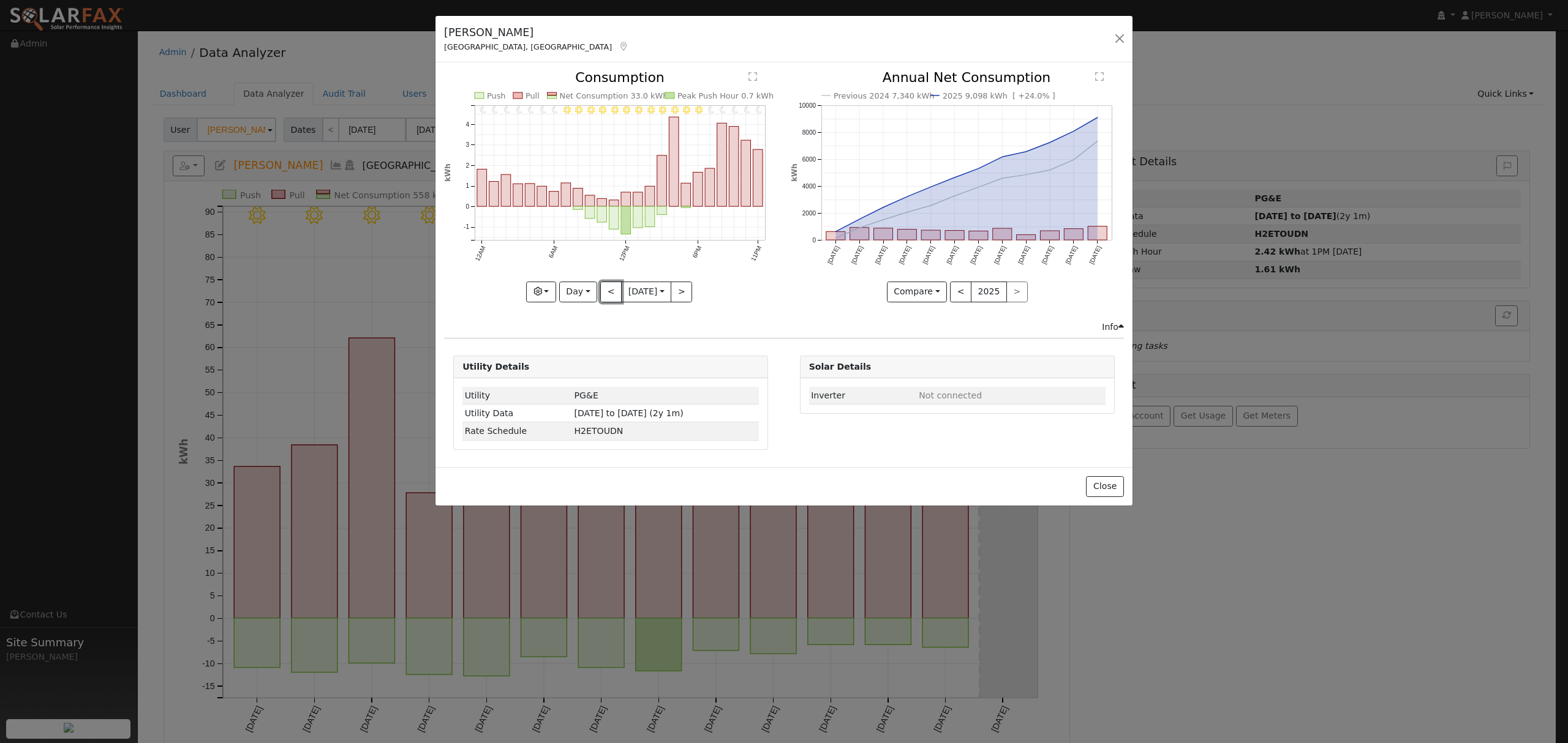
click at [610, 289] on button "<" at bounding box center [611, 291] width 22 height 21
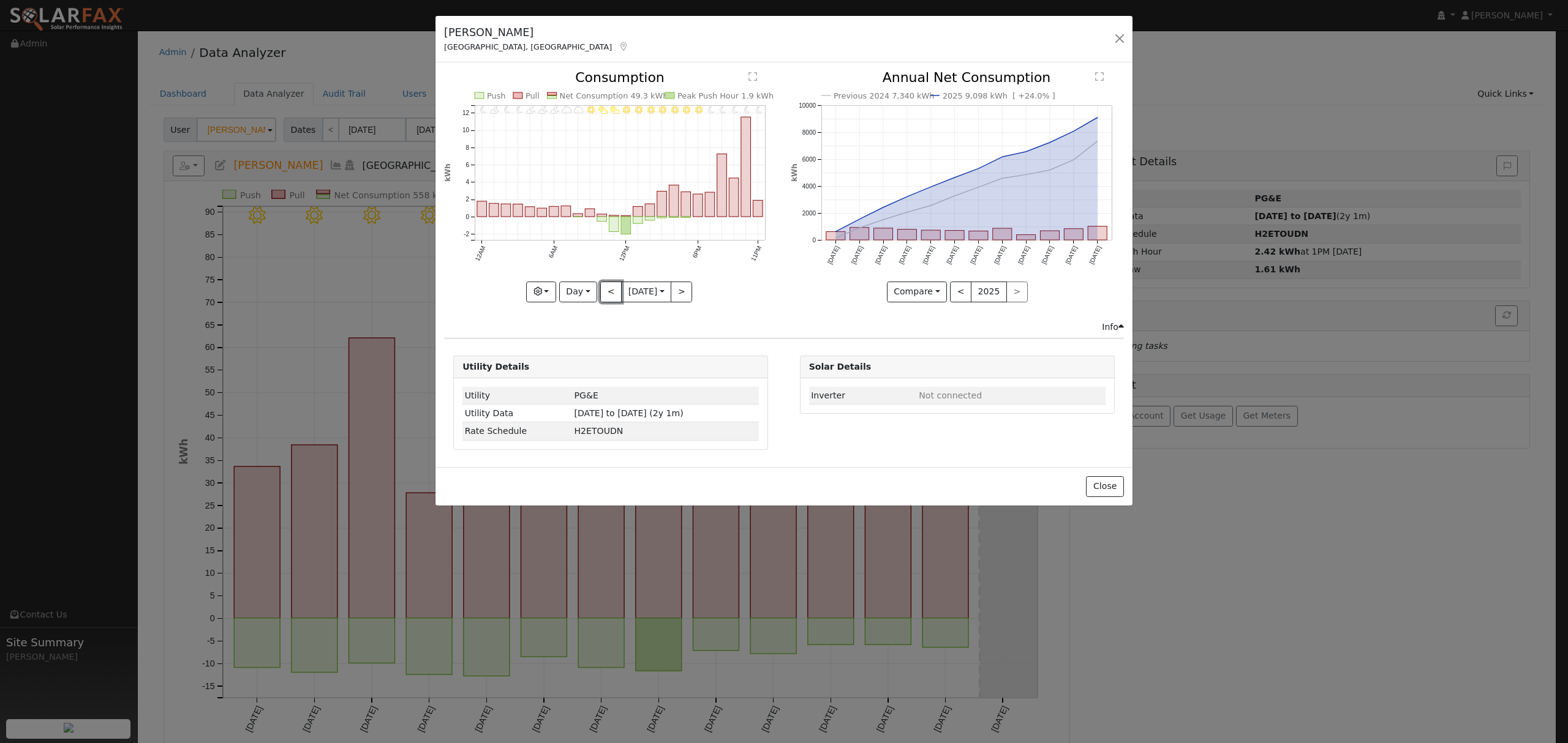
click at [610, 289] on button "<" at bounding box center [611, 291] width 22 height 21
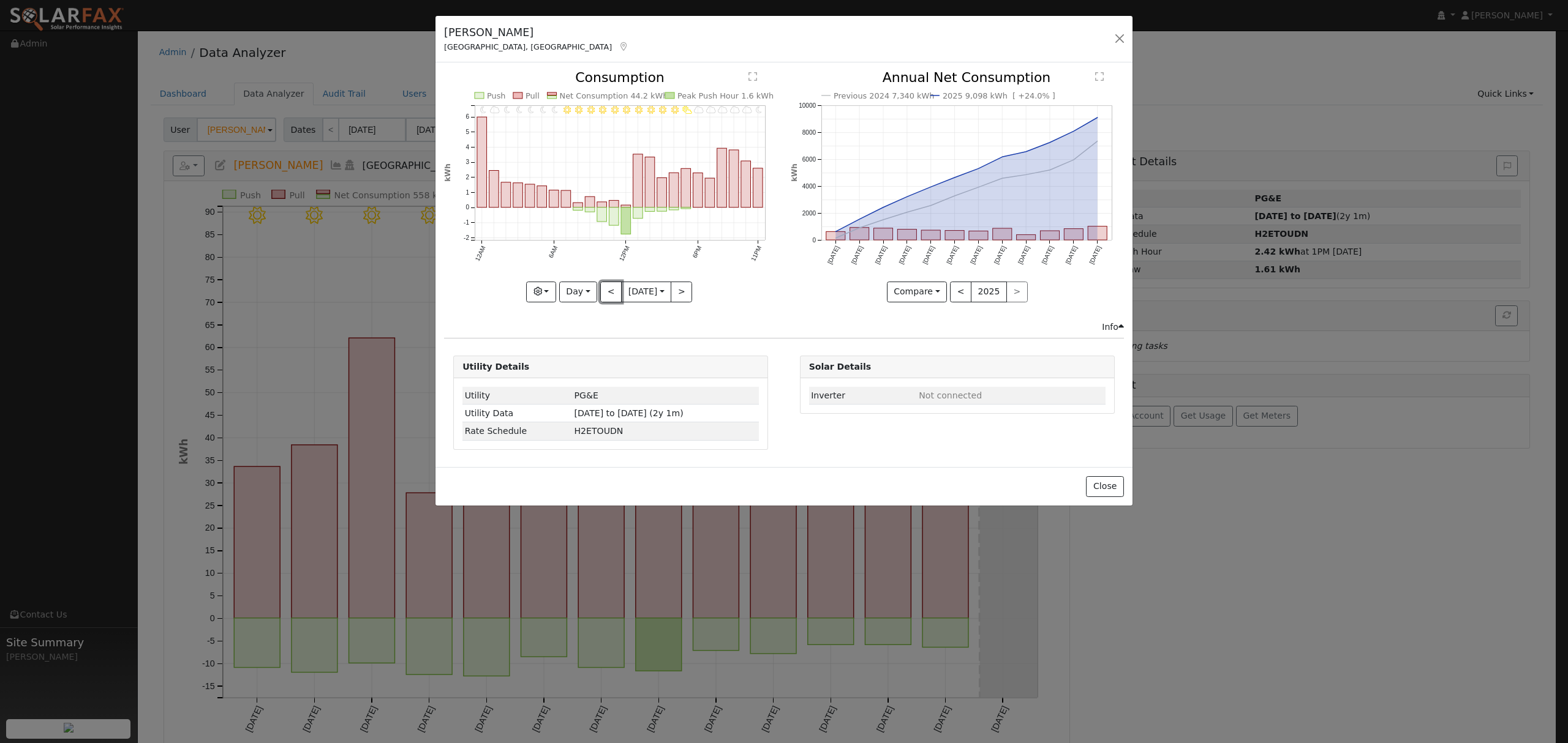
click at [611, 289] on button "<" at bounding box center [611, 291] width 22 height 21
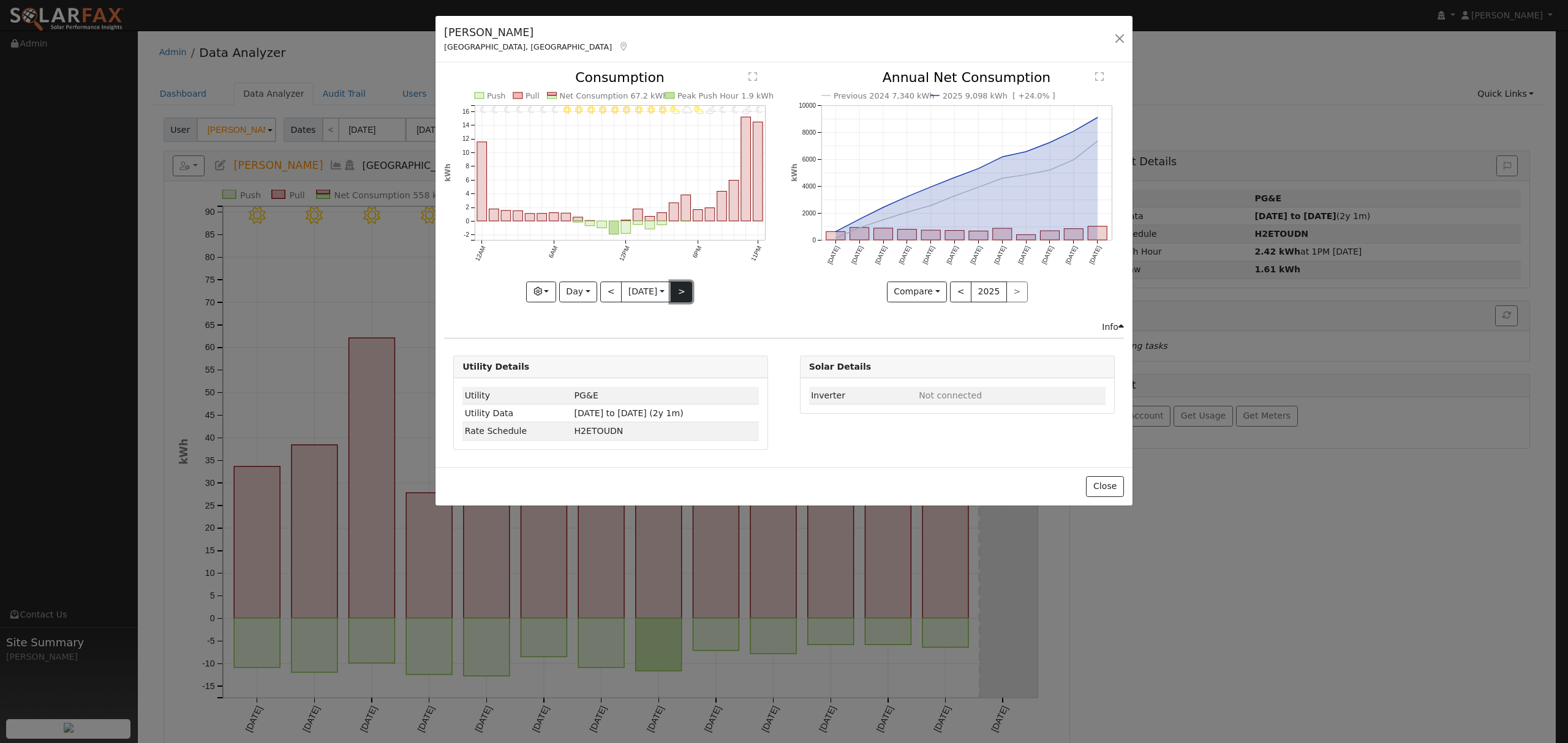
click at [683, 284] on button ">" at bounding box center [682, 291] width 22 height 21
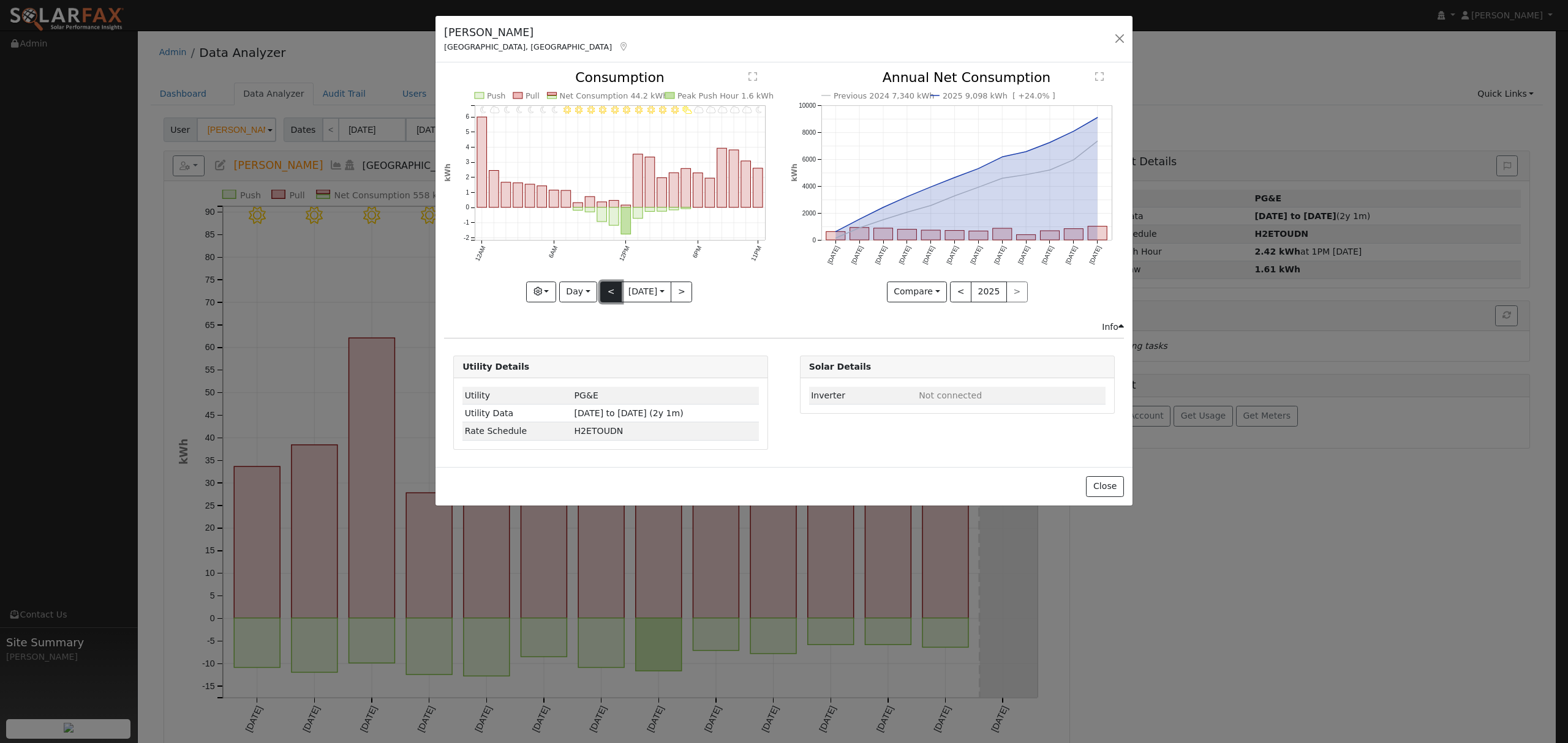
click at [612, 292] on button "<" at bounding box center [611, 291] width 22 height 21
type input "2025-08-22"
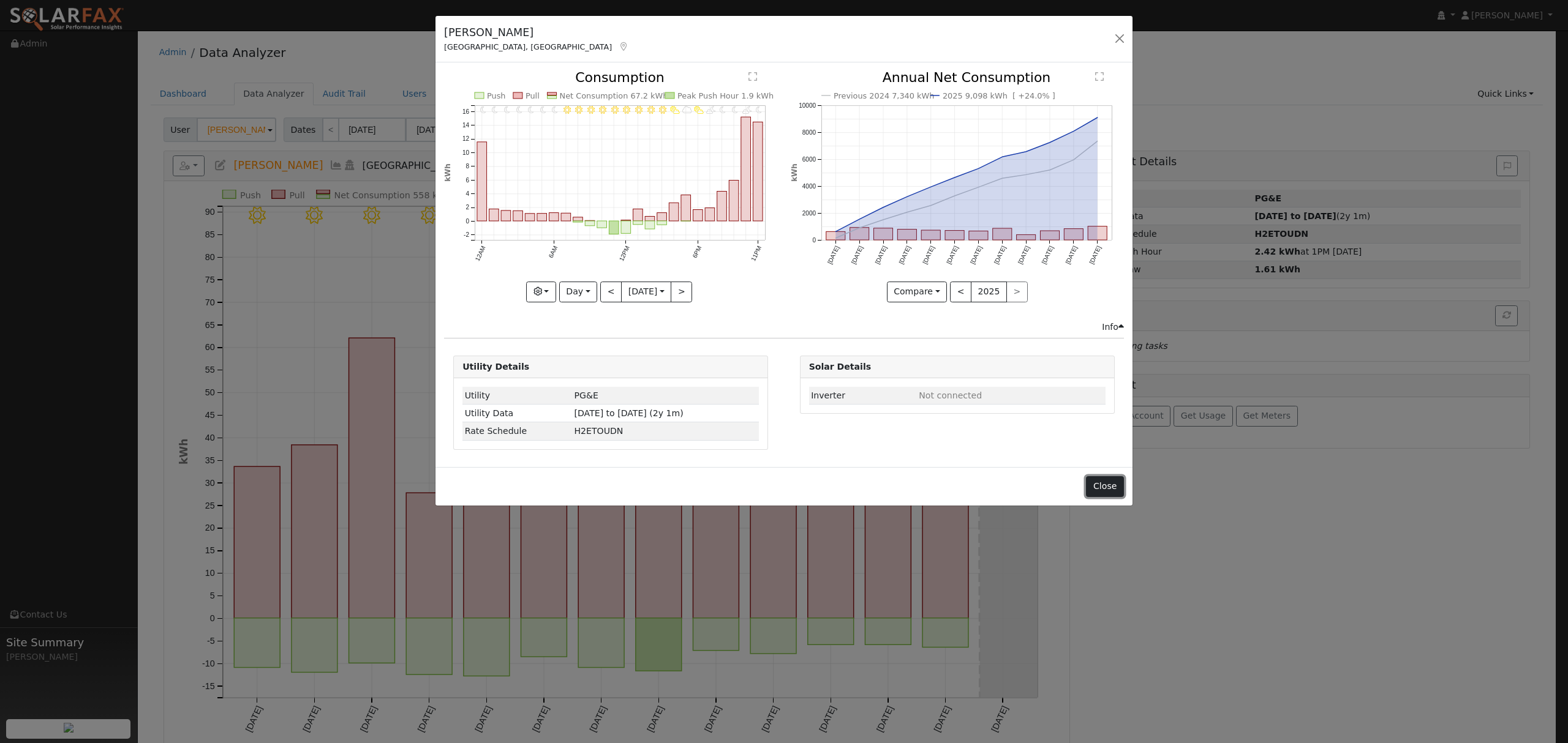
click at [1106, 491] on button "Close" at bounding box center [1104, 486] width 37 height 21
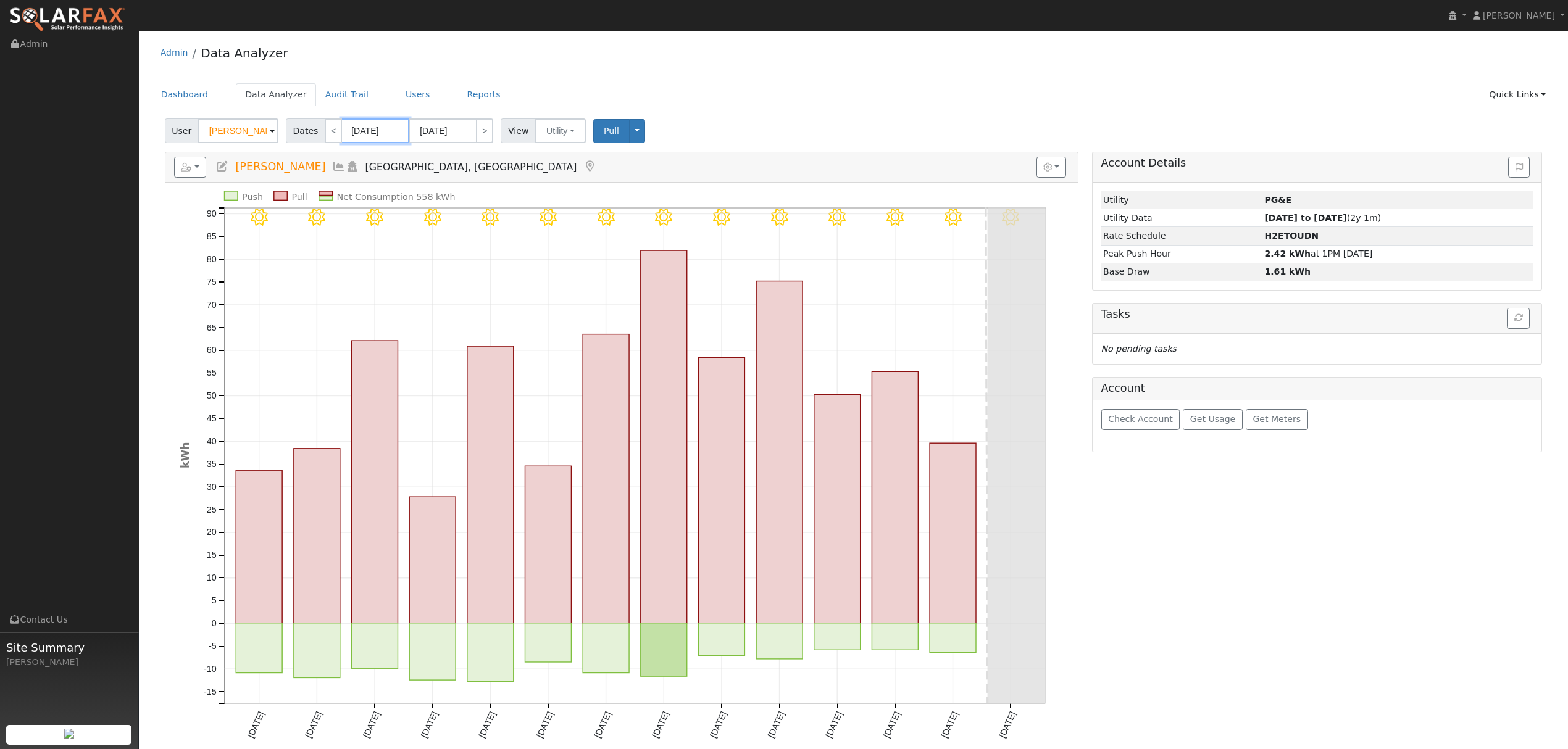
click at [361, 127] on input "08/13/2025" at bounding box center [375, 130] width 68 height 25
click at [444, 149] on div "January February March April May June July August September October November De…" at bounding box center [430, 155] width 143 height 21
click at [437, 160] on select "January February March April May June July August September October November De…" at bounding box center [408, 157] width 81 height 15
select select "11"
click at [375, 150] on select "January February March April May June July August September October November De…" at bounding box center [408, 157] width 81 height 15
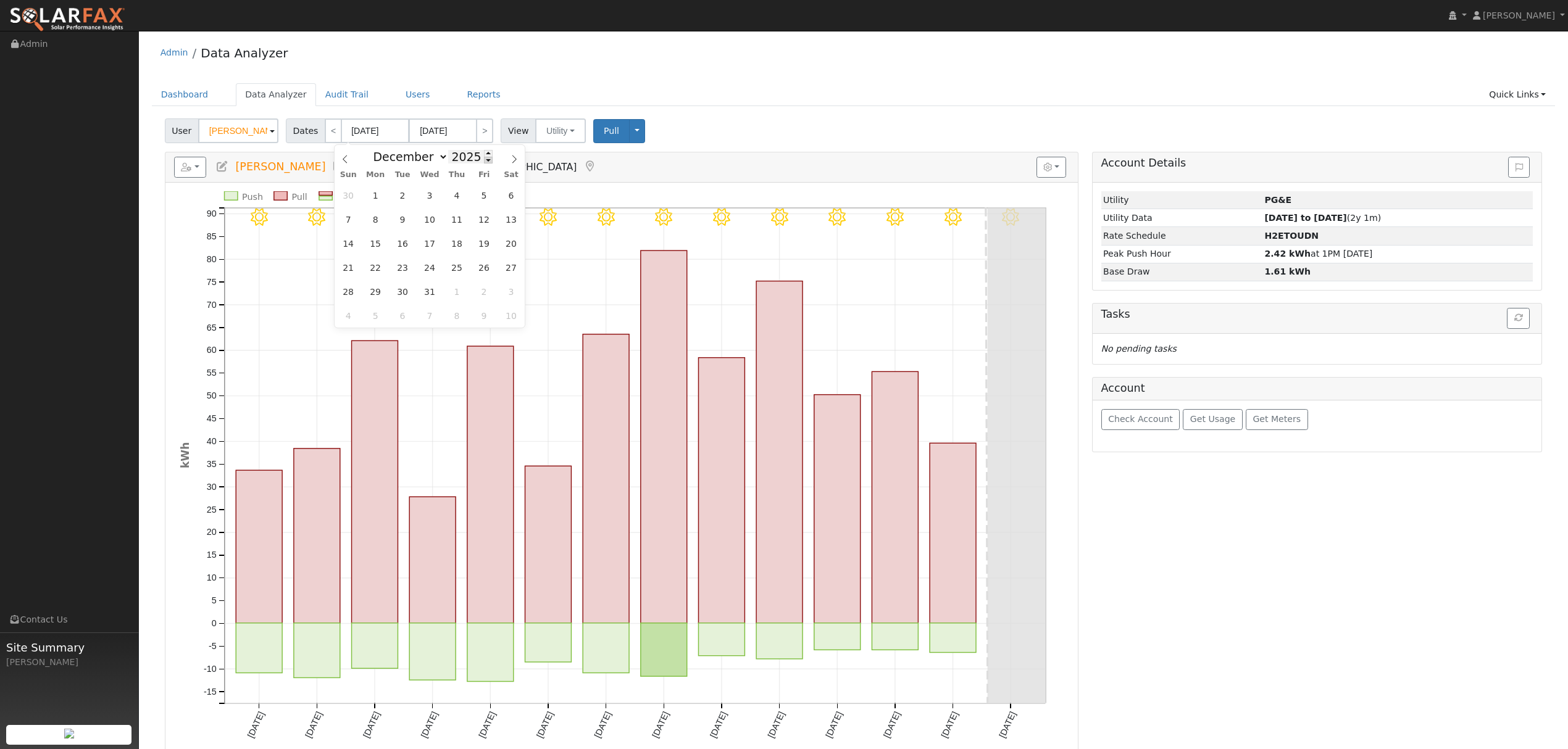
click at [484, 160] on span at bounding box center [488, 160] width 9 height 7
type input "2024"
click at [344, 193] on span "1" at bounding box center [348, 195] width 24 height 24
type input "12/01/2024"
type input "12/31/2024"
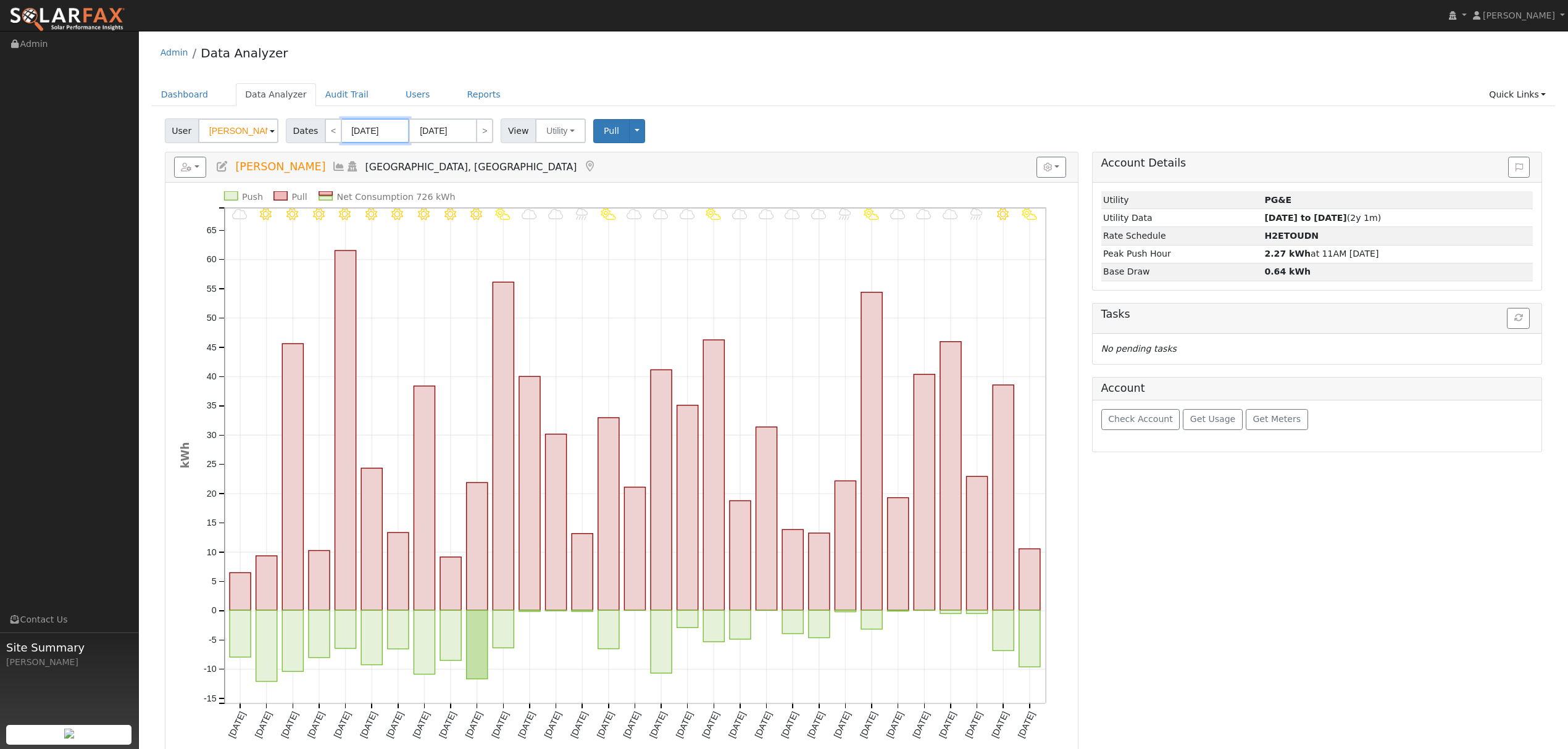
scroll to position [82, 0]
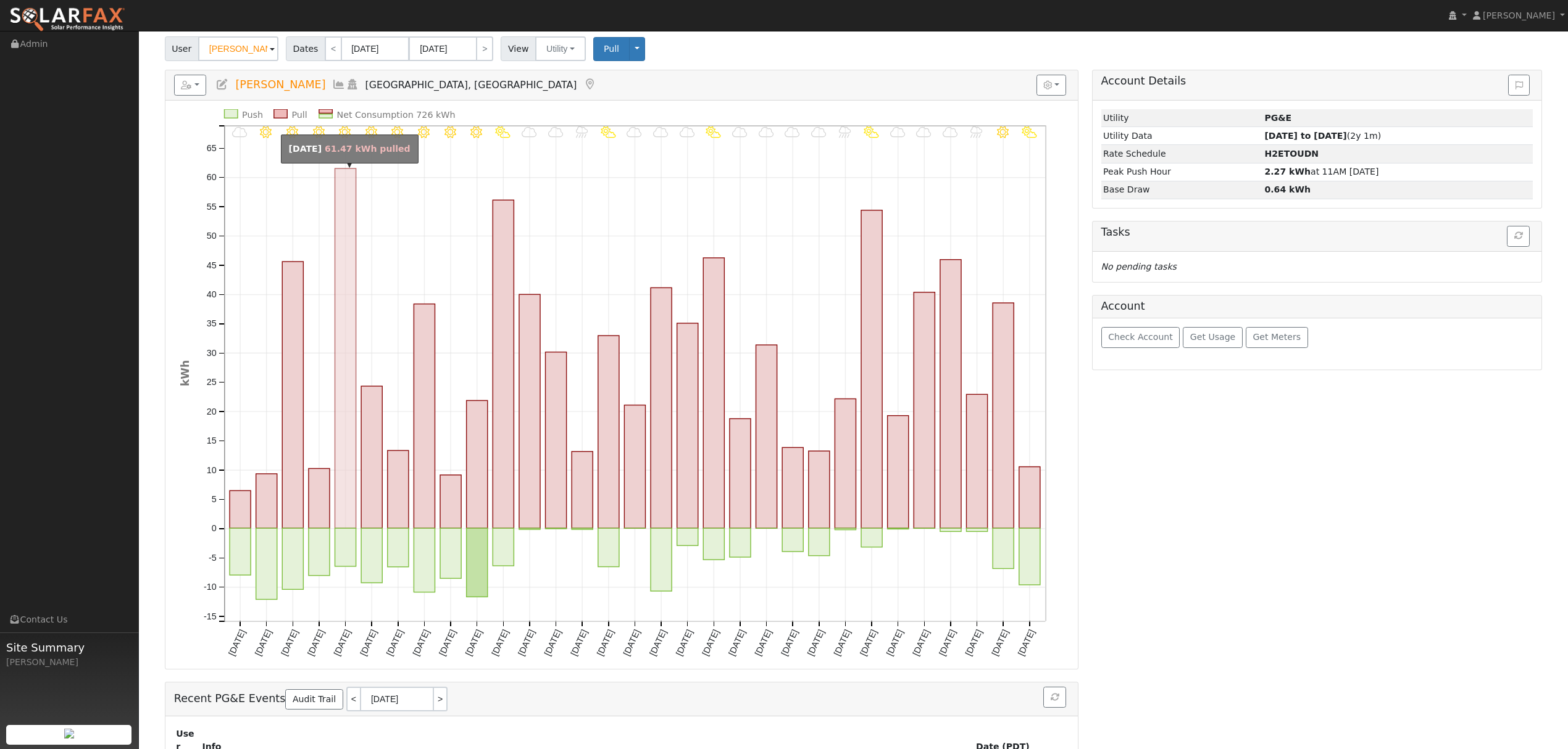
click at [346, 254] on rect "onclick=""" at bounding box center [344, 348] width 21 height 360
type input "12/05/2024"
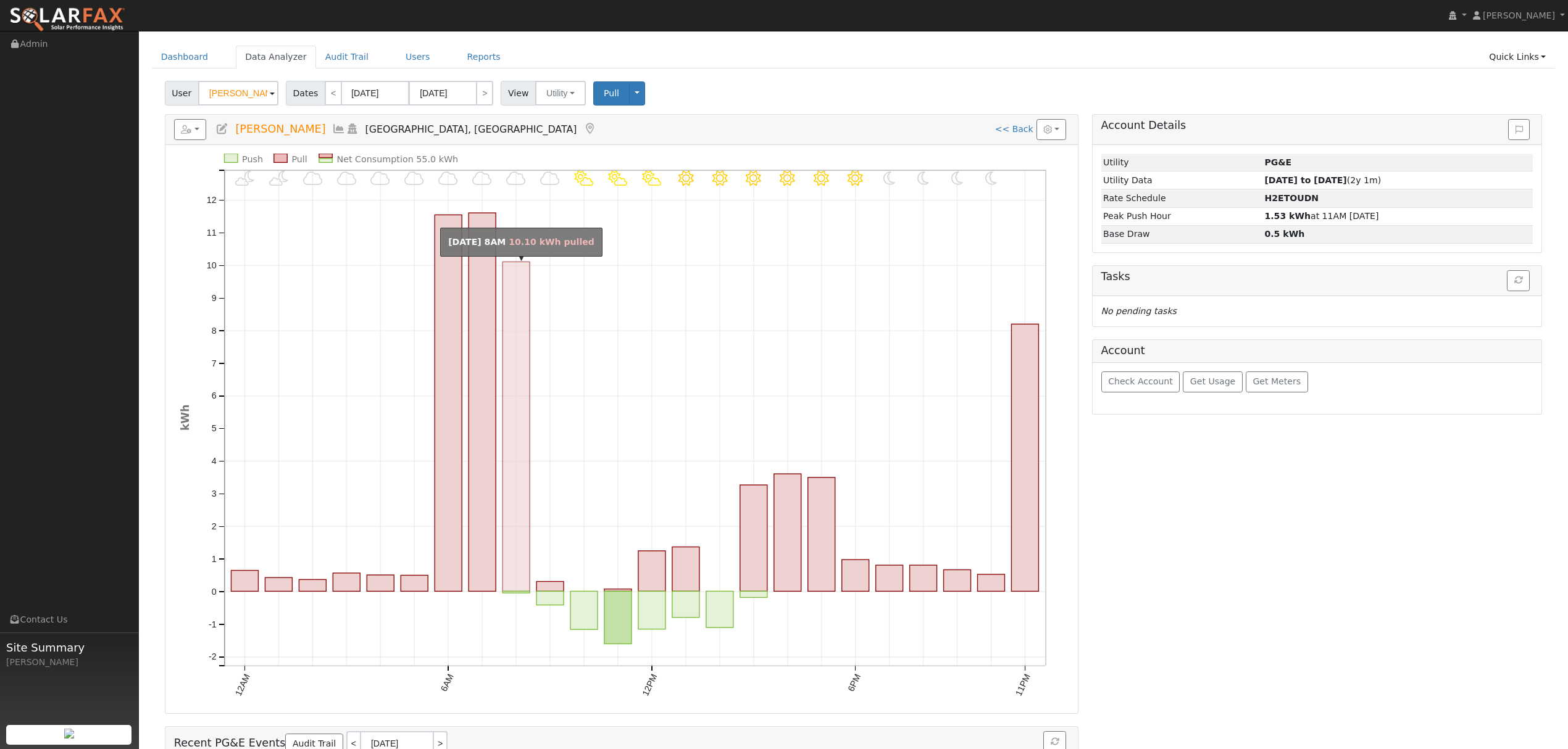
scroll to position [0, 0]
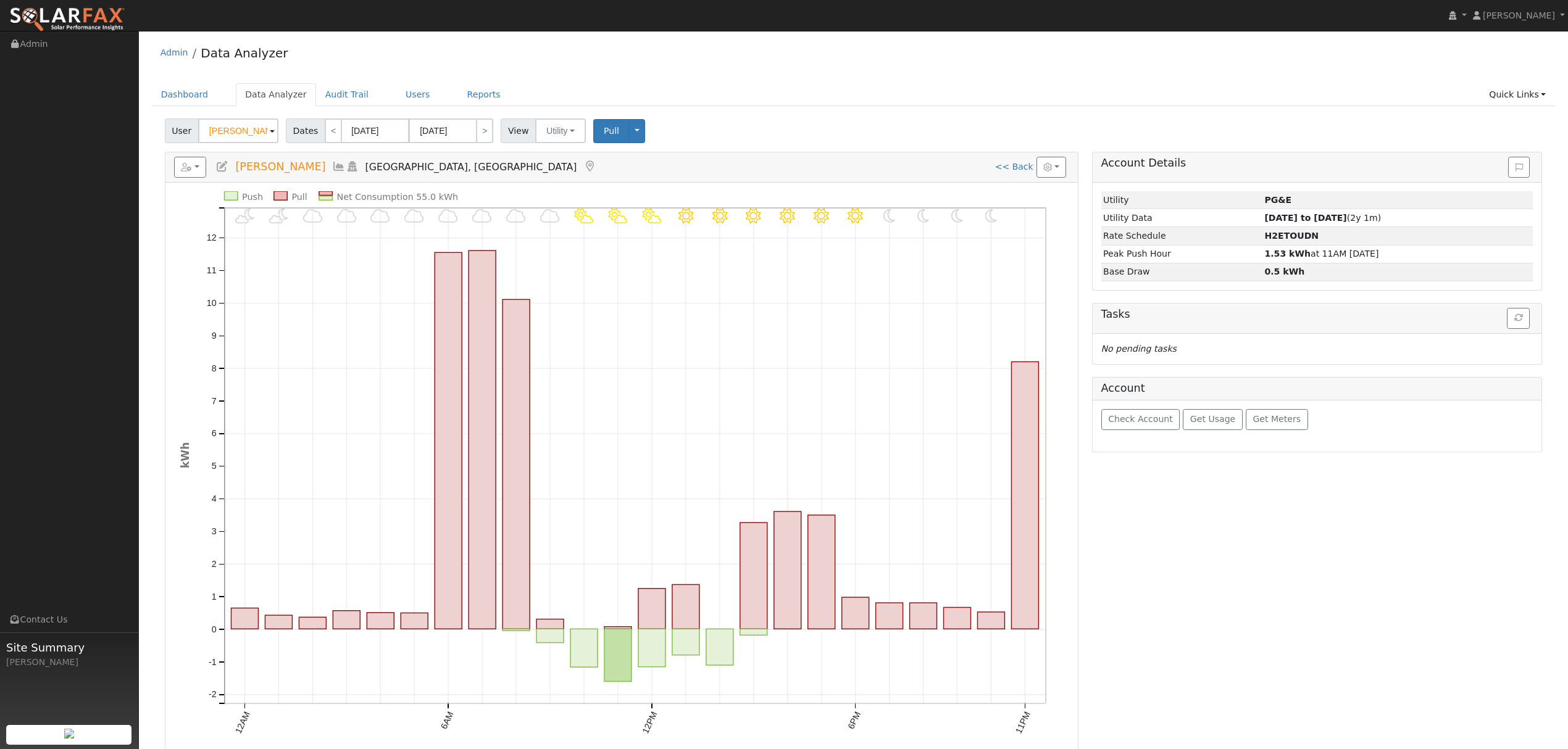
click at [332, 163] on icon at bounding box center [339, 166] width 14 height 11
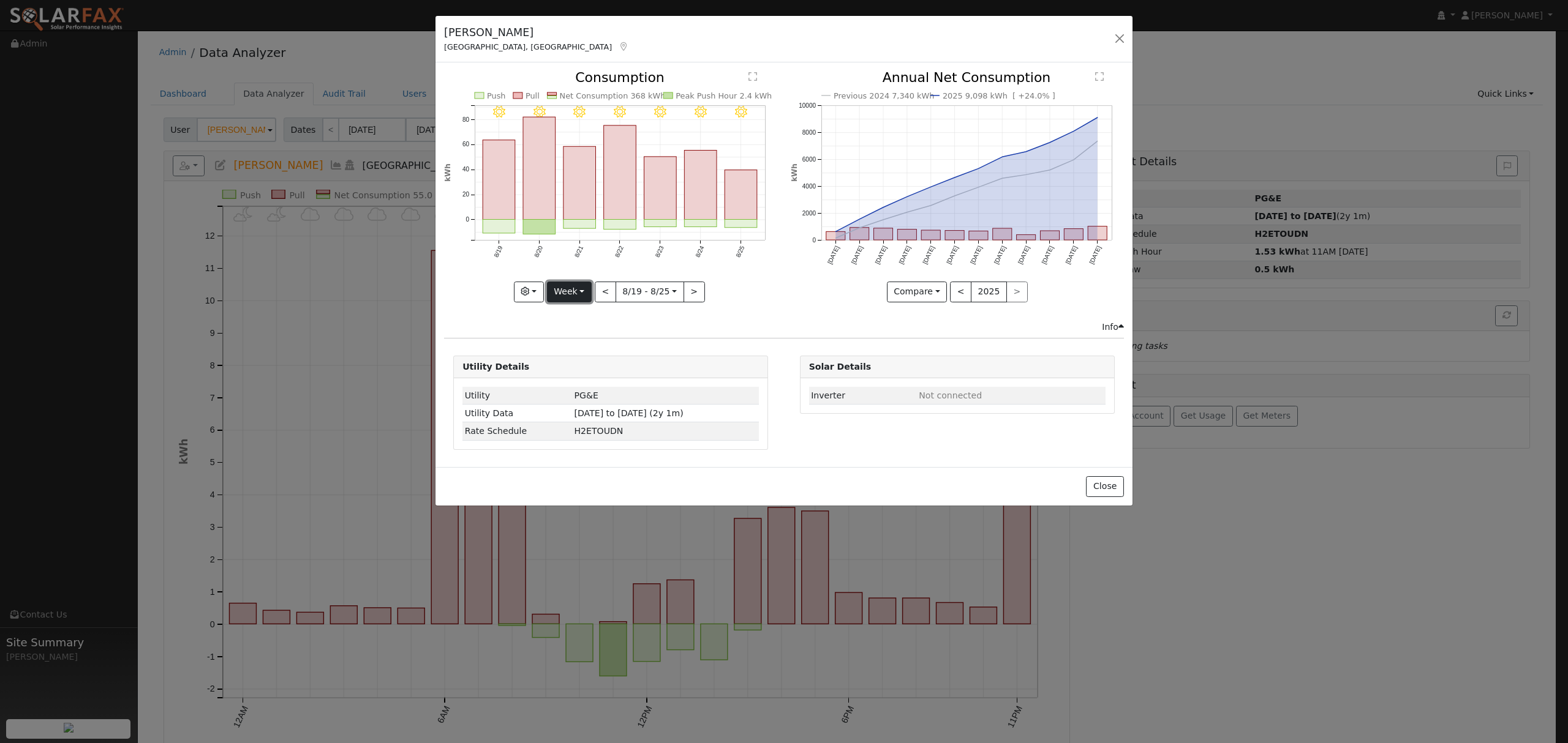
click at [579, 291] on button "Week" at bounding box center [569, 291] width 45 height 21
click at [585, 346] on link "Month" at bounding box center [590, 352] width 85 height 18
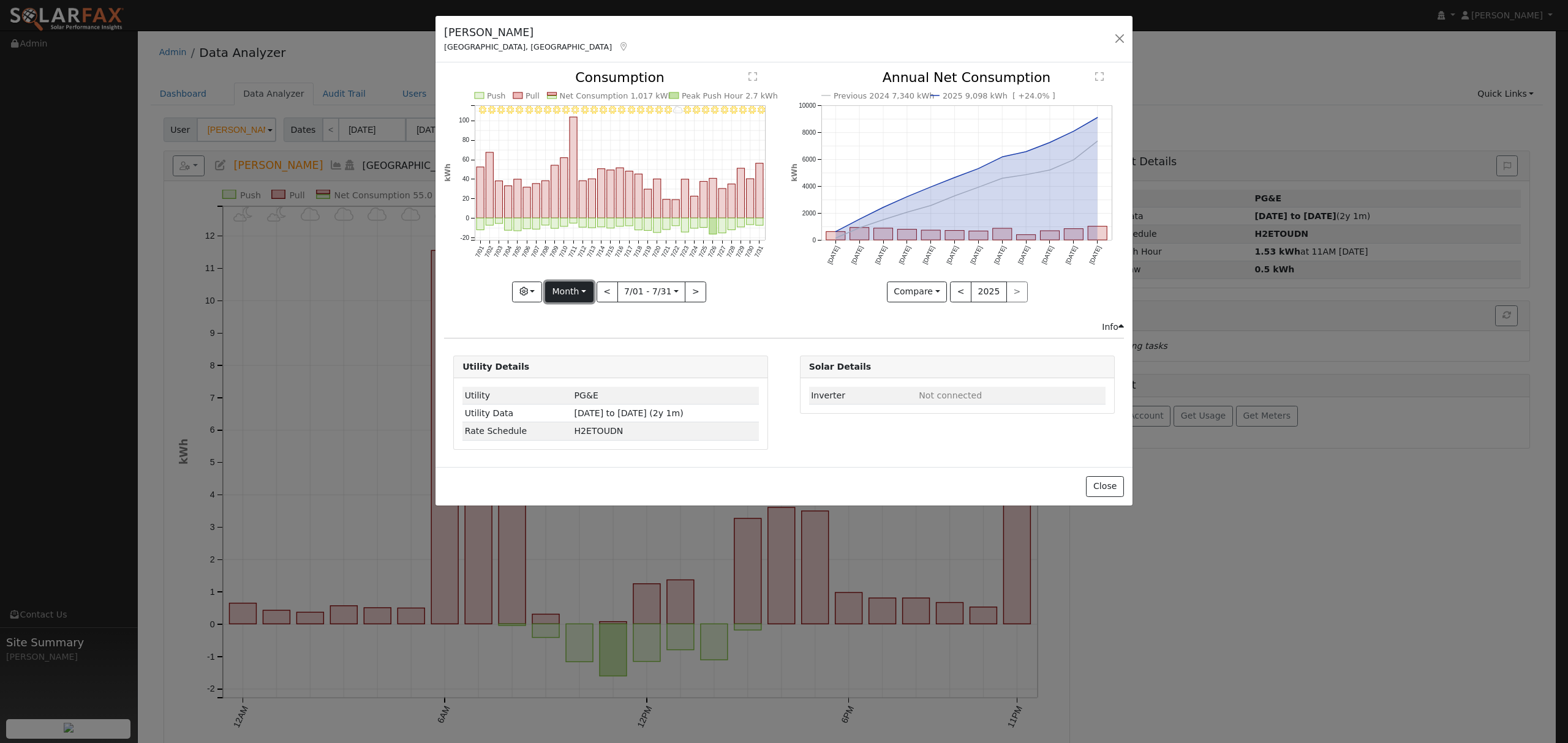
click at [581, 289] on button "Month" at bounding box center [568, 291] width 48 height 21
click at [581, 368] on link "Year" at bounding box center [588, 369] width 85 height 18
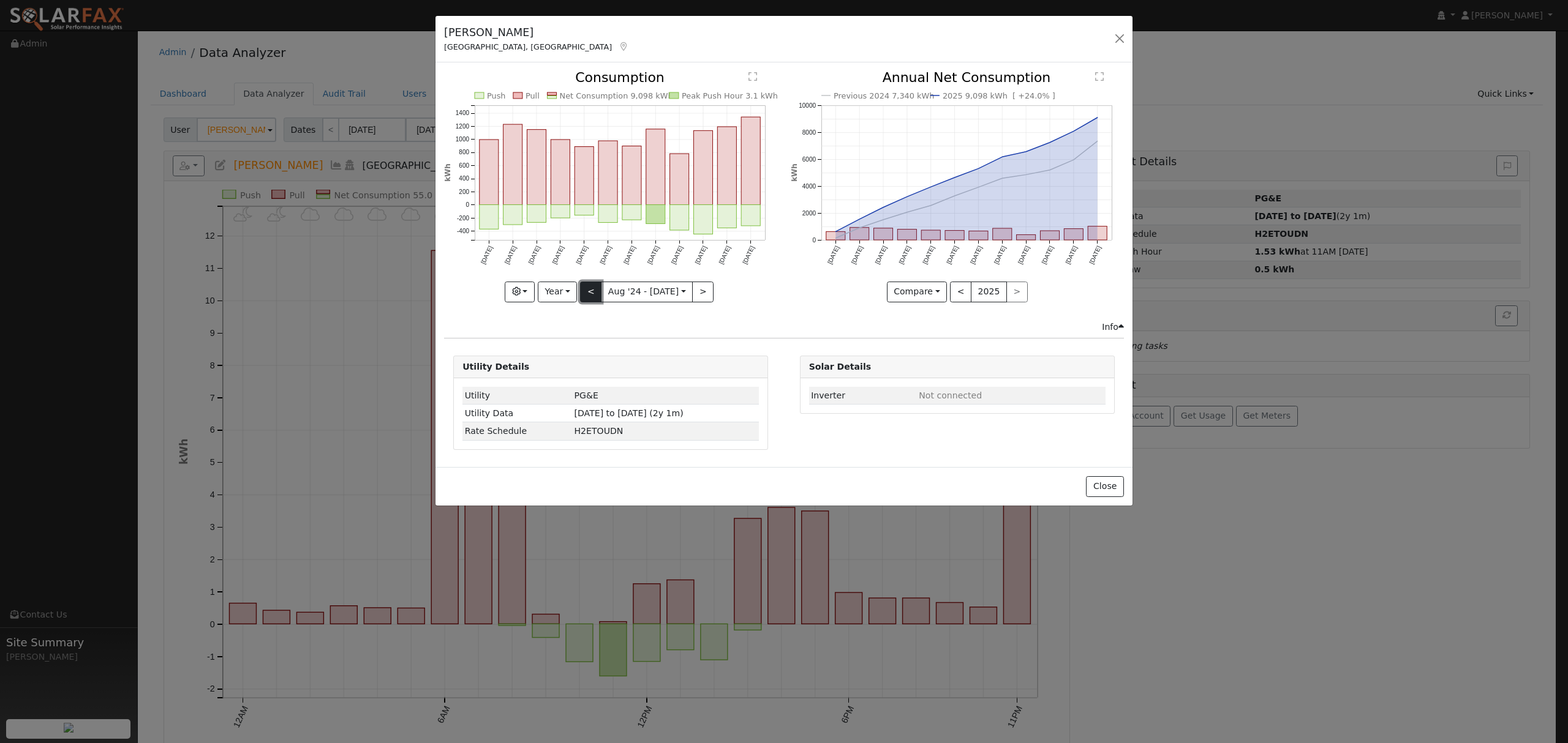
click at [598, 294] on button "<" at bounding box center [591, 291] width 22 height 21
click at [704, 297] on button ">" at bounding box center [703, 291] width 22 height 21
click at [596, 296] on button "<" at bounding box center [591, 291] width 22 height 21
click at [699, 294] on button ">" at bounding box center [703, 291] width 22 height 21
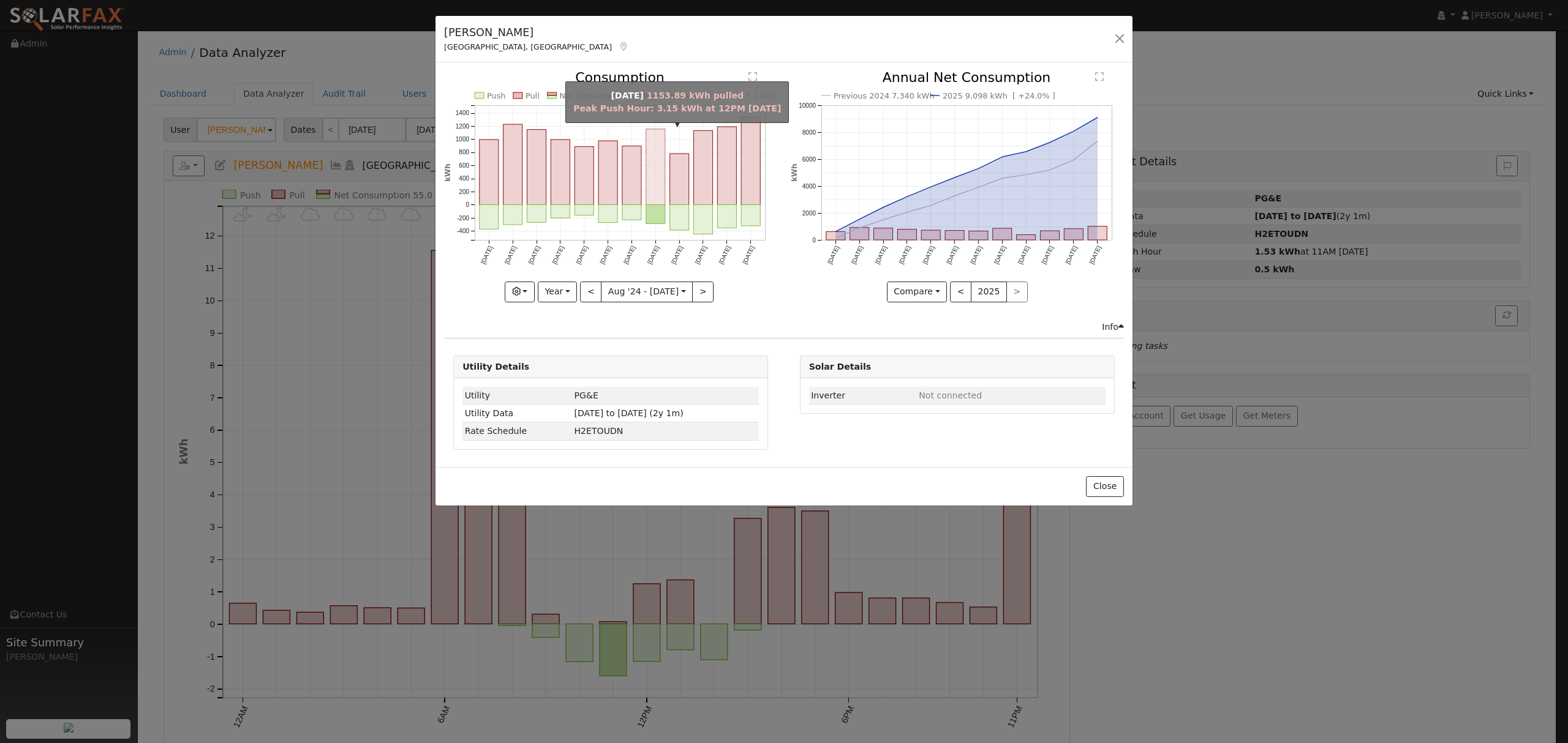
click at [657, 154] on rect "onclick=""" at bounding box center [655, 167] width 19 height 76
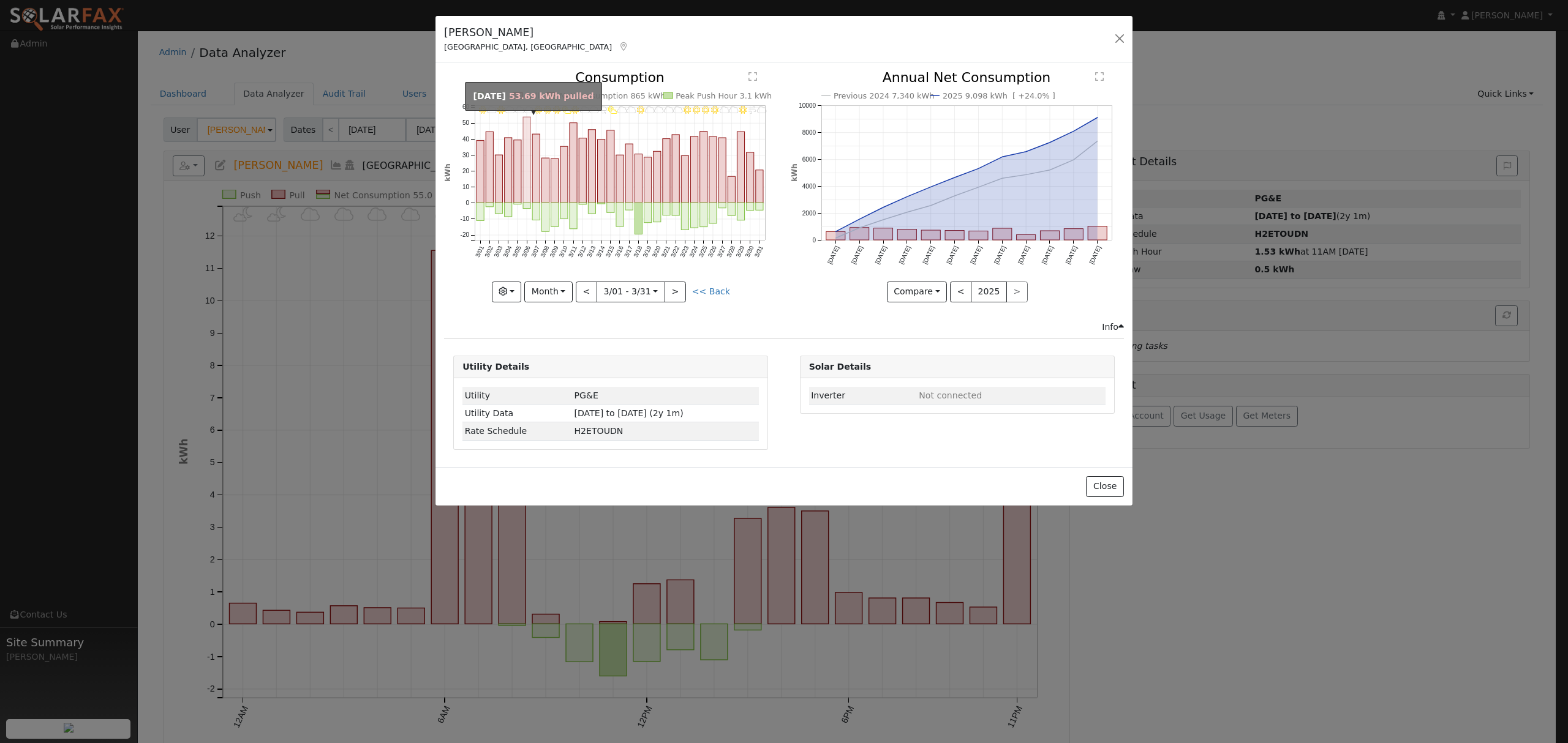
click at [527, 124] on rect "onclick=""" at bounding box center [527, 160] width 8 height 86
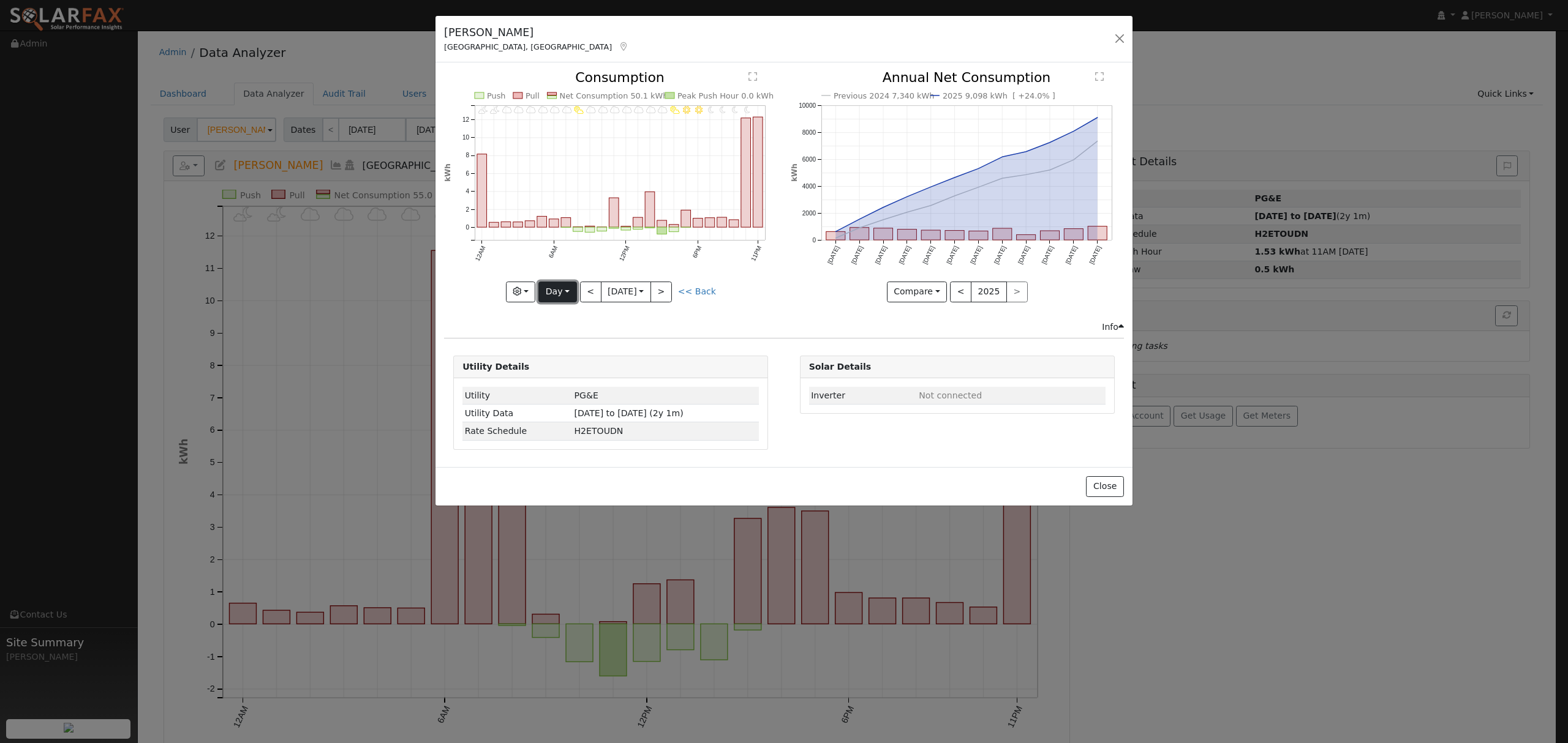
click at [545, 297] on button "Day" at bounding box center [558, 291] width 38 height 21
click at [564, 371] on link "Year" at bounding box center [581, 369] width 85 height 18
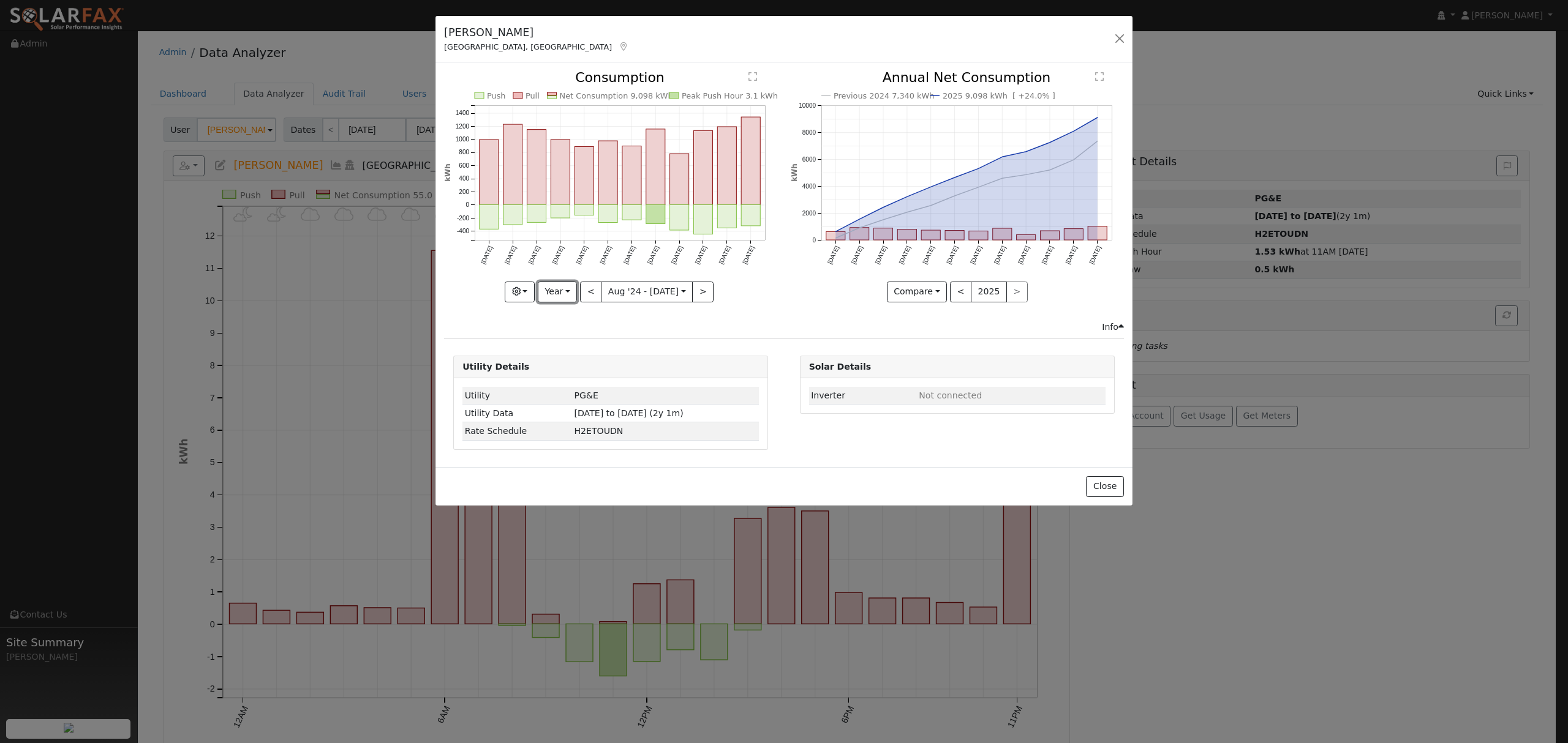
click at [564, 297] on button "Year" at bounding box center [558, 291] width 39 height 21
click at [569, 354] on link "Month" at bounding box center [581, 352] width 85 height 18
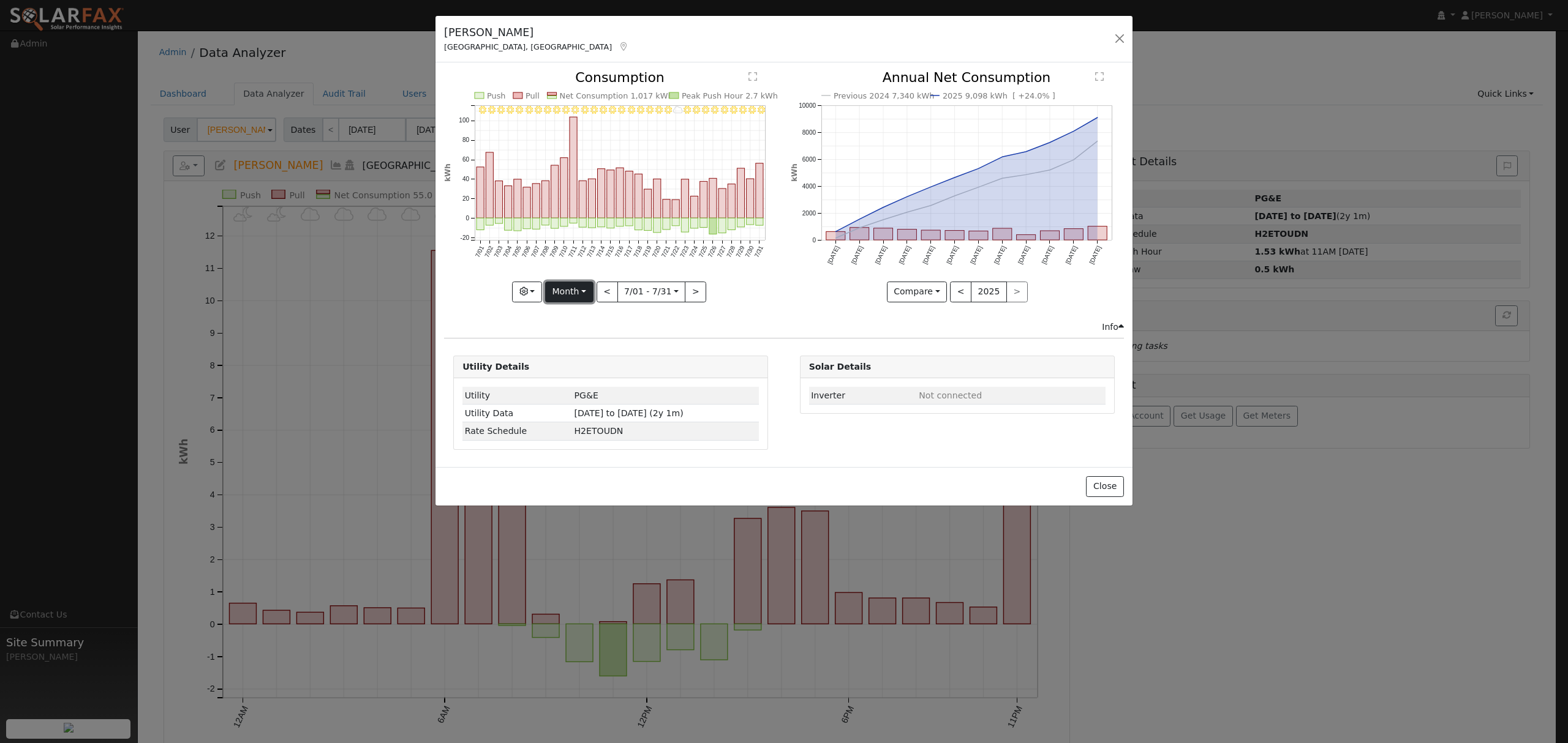
click at [561, 286] on button "Month" at bounding box center [568, 291] width 48 height 21
click at [577, 352] on link "Month" at bounding box center [588, 352] width 85 height 18
click at [690, 294] on button ">" at bounding box center [695, 291] width 22 height 21
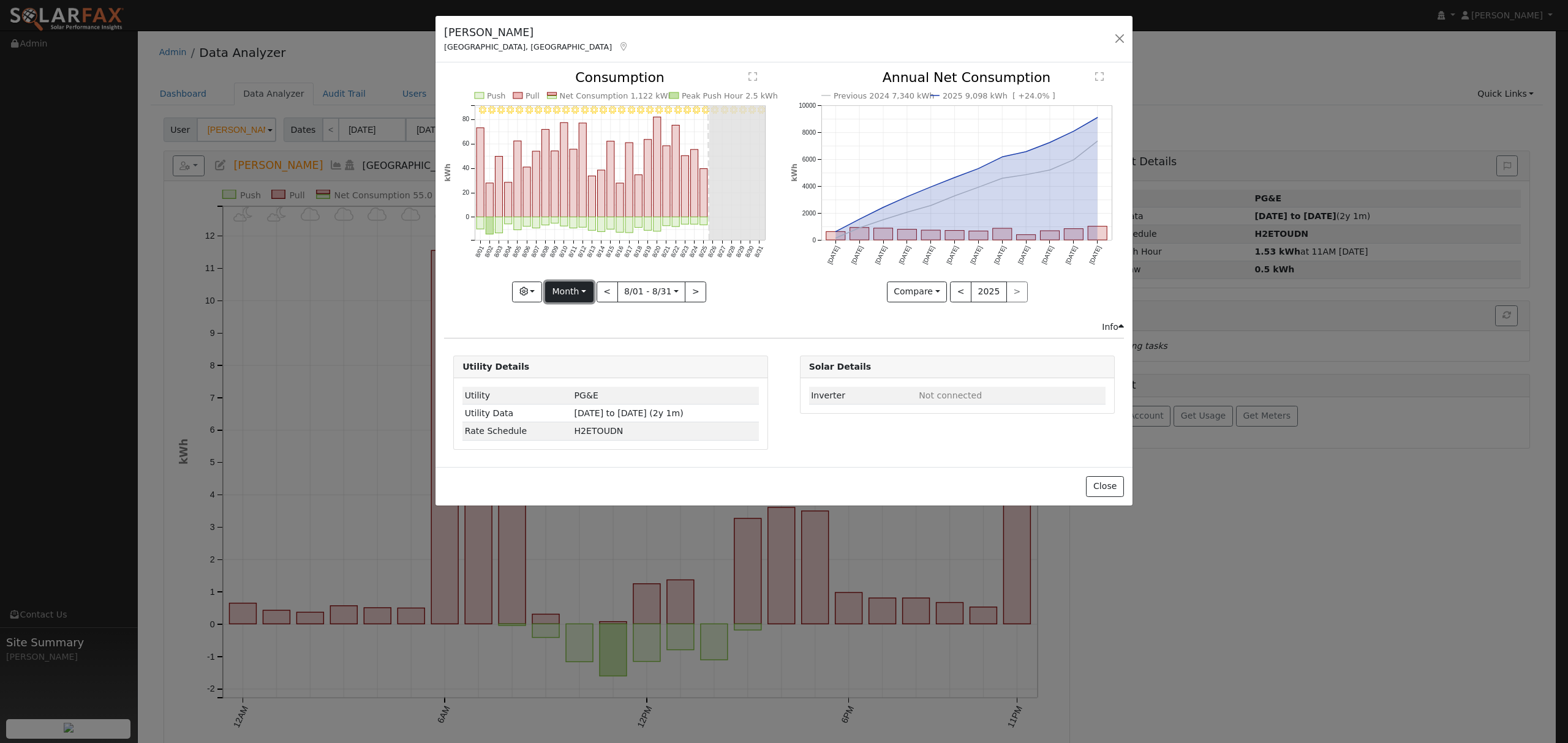
click at [569, 294] on button "Month" at bounding box center [568, 291] width 48 height 21
click at [574, 336] on link "Week" at bounding box center [588, 334] width 85 height 18
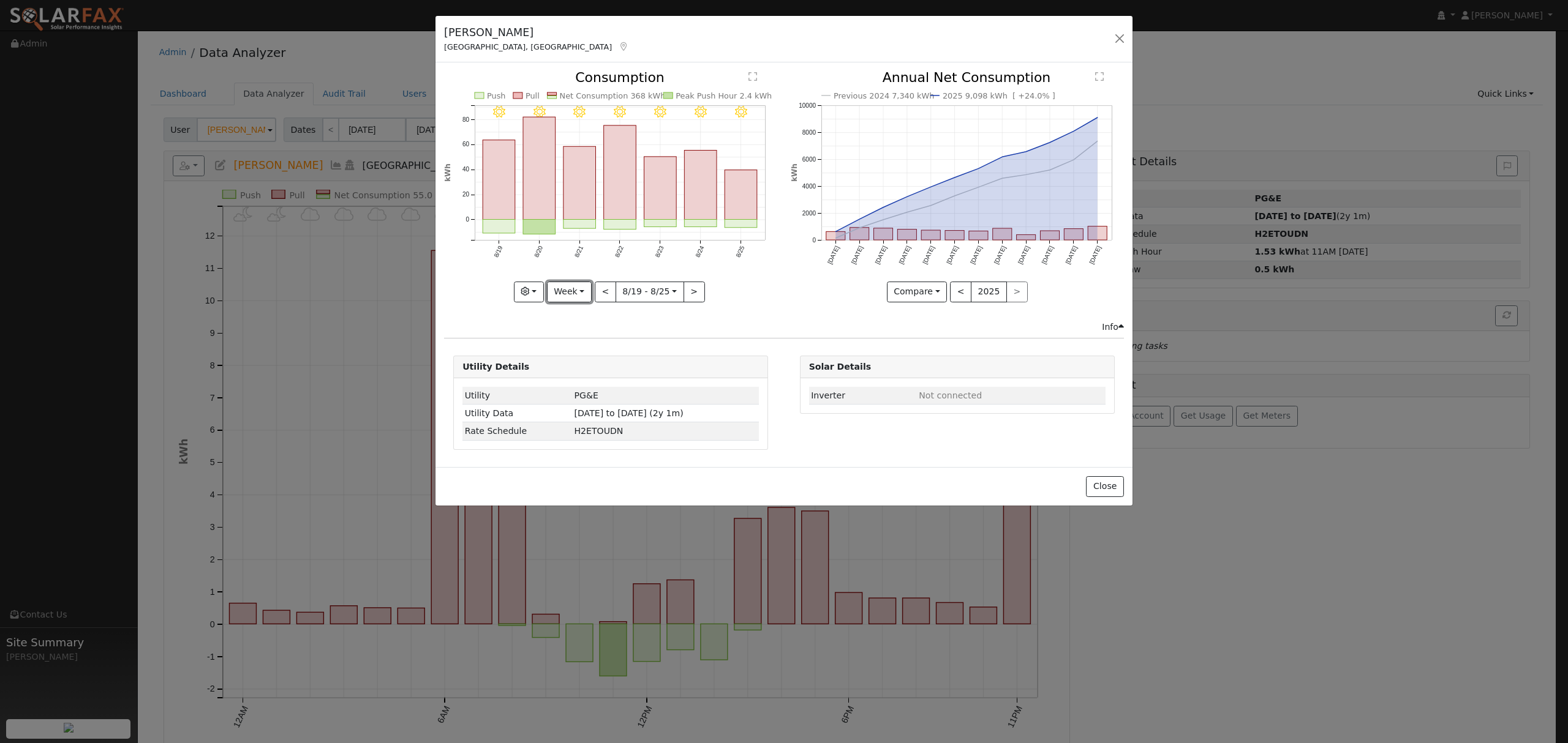
click at [580, 292] on button "Week" at bounding box center [569, 291] width 45 height 21
click at [569, 372] on link "Year" at bounding box center [590, 369] width 85 height 18
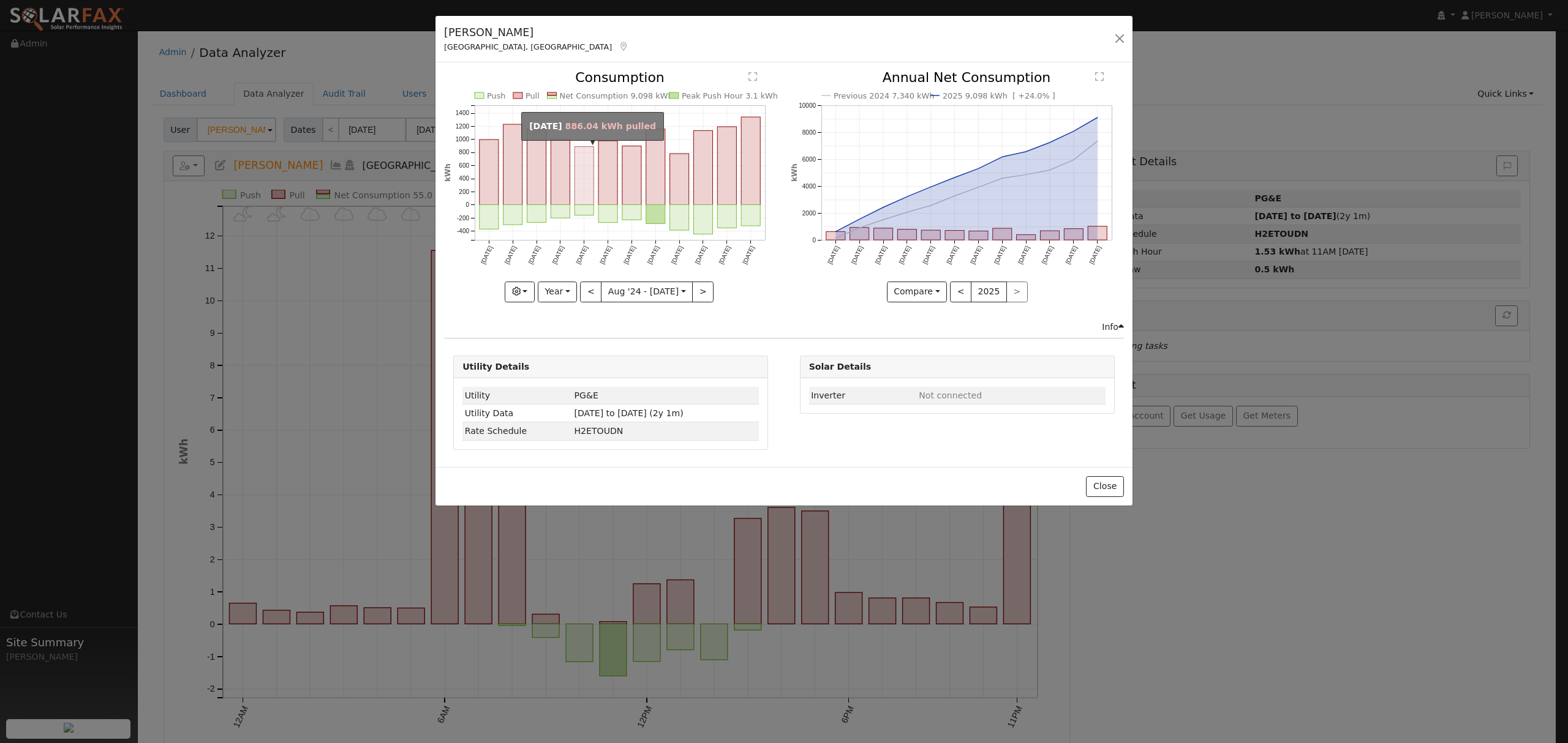
click at [586, 179] on rect "onclick=""" at bounding box center [583, 176] width 19 height 59
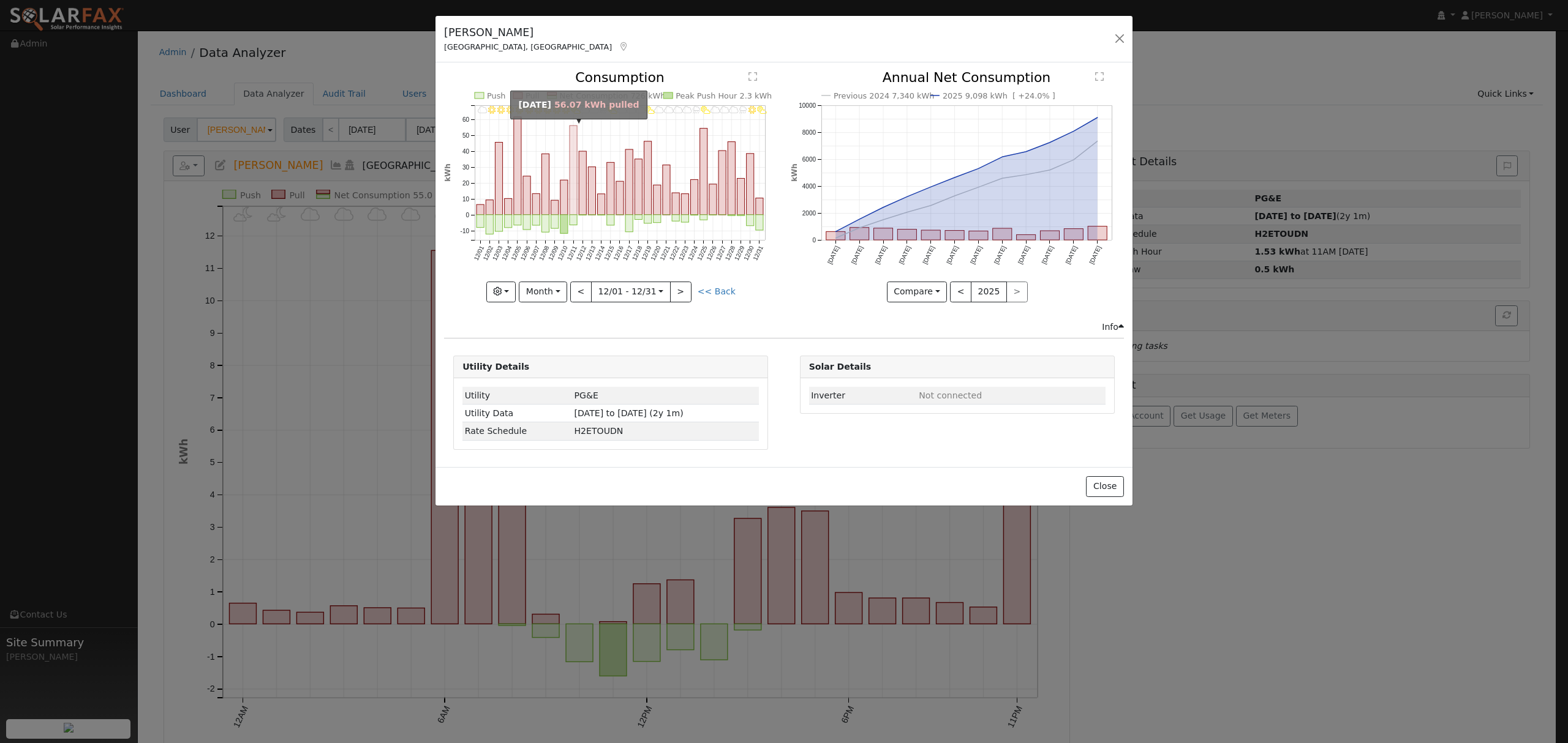
click at [574, 135] on rect "onclick=""" at bounding box center [573, 170] width 8 height 89
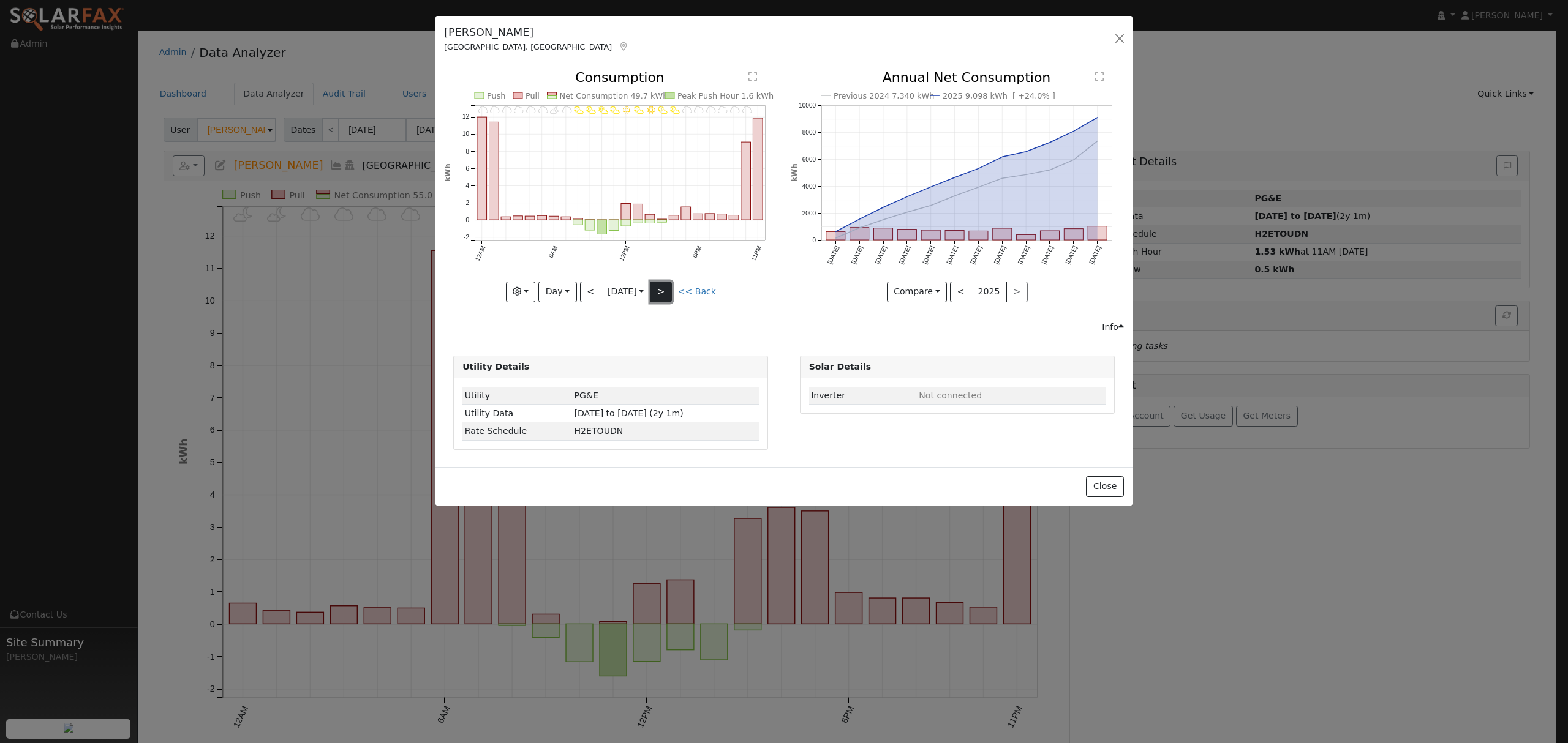
click at [672, 289] on button ">" at bounding box center [661, 291] width 22 height 21
click at [665, 287] on button ">" at bounding box center [661, 291] width 22 height 21
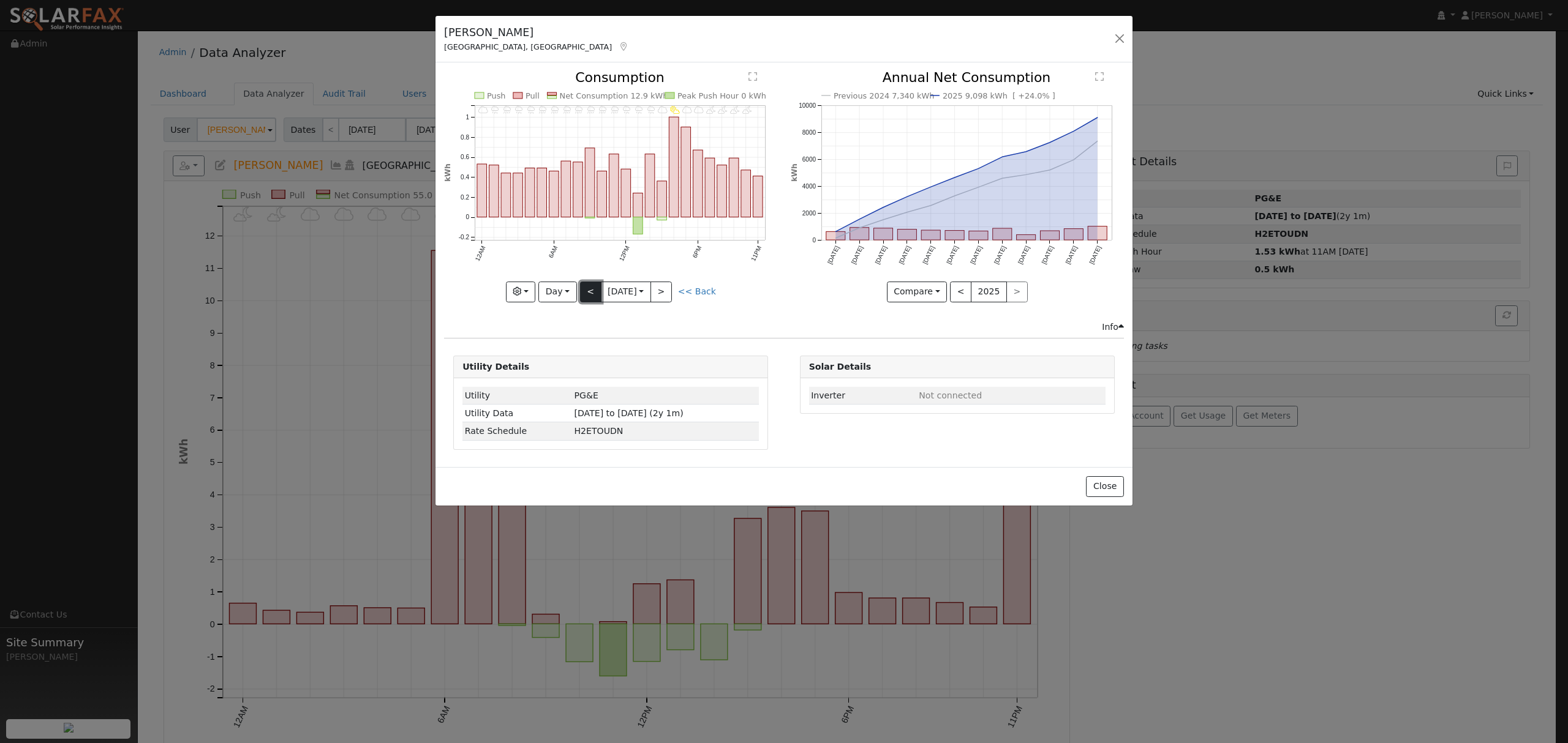
click at [588, 292] on button "<" at bounding box center [591, 291] width 22 height 21
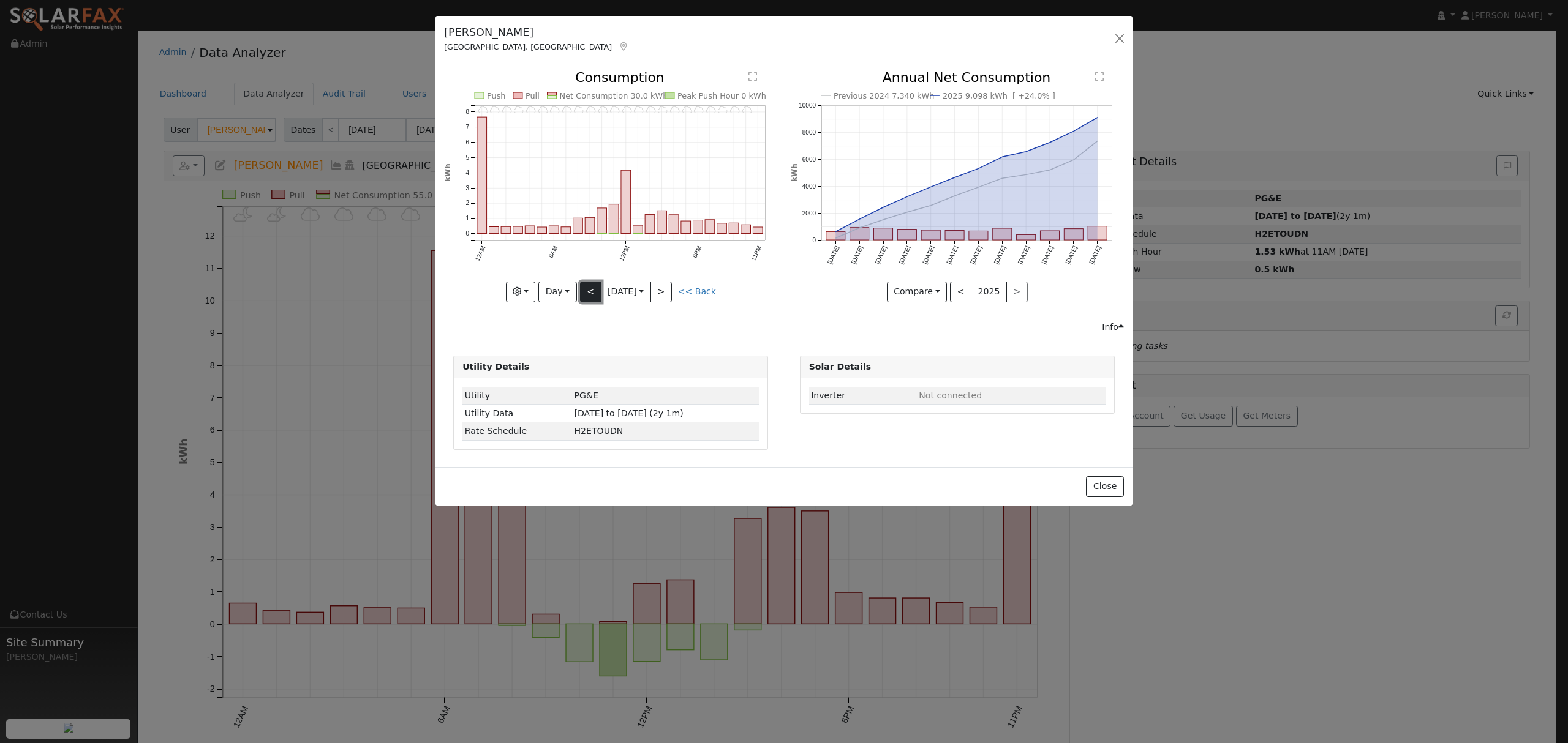
click at [588, 292] on button "<" at bounding box center [591, 291] width 22 height 21
type input "2024-12-11"
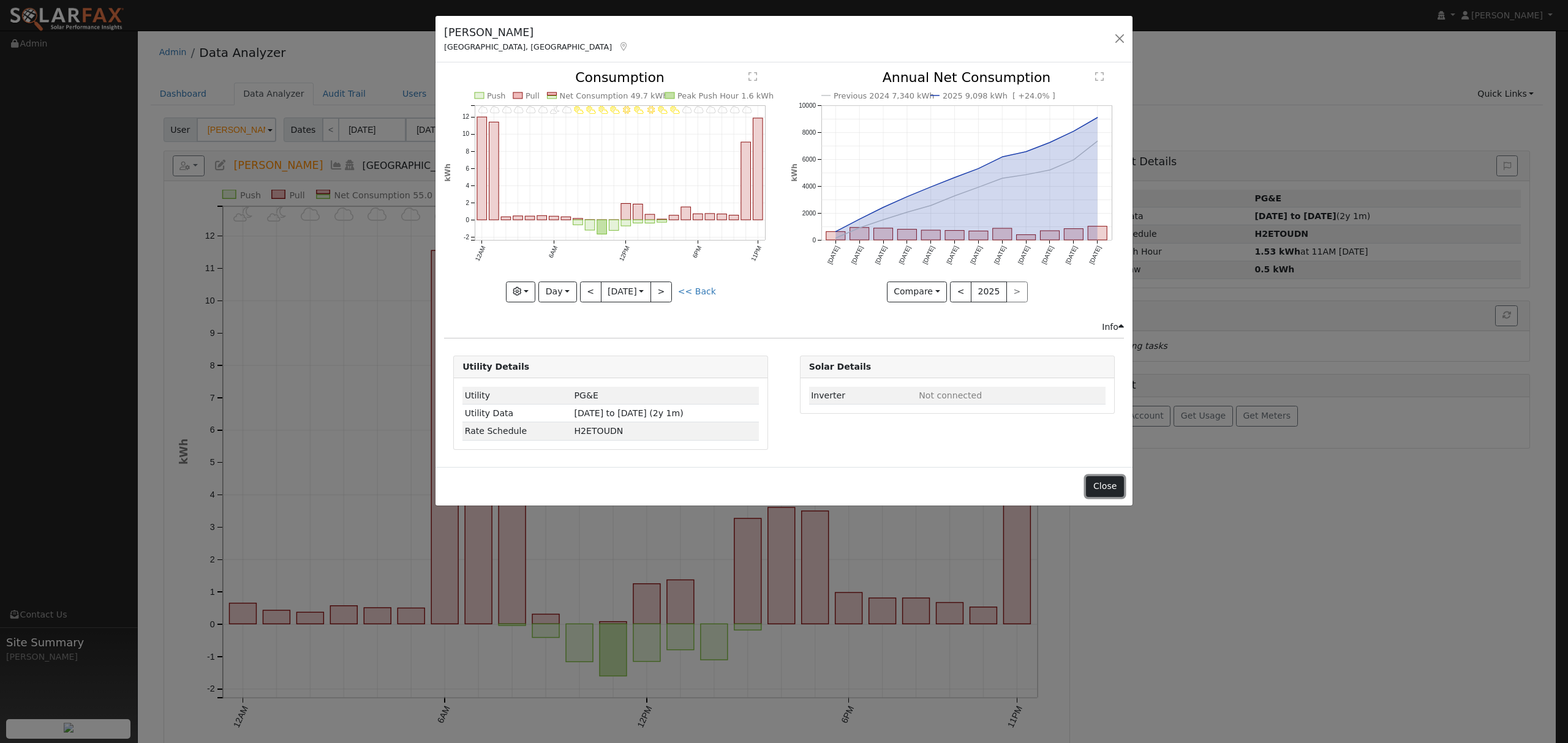
click at [1107, 486] on button "Close" at bounding box center [1104, 486] width 37 height 21
